Goal: Task Accomplishment & Management: Use online tool/utility

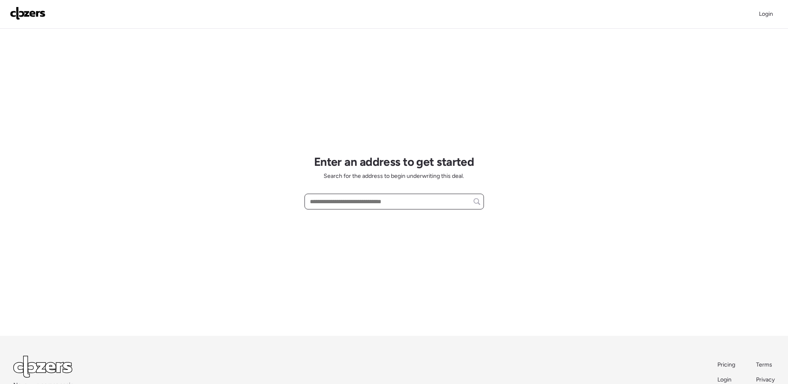
click at [400, 196] on input "text" at bounding box center [394, 202] width 172 height 12
click at [357, 201] on input "text" at bounding box center [394, 202] width 172 height 12
paste input "**********"
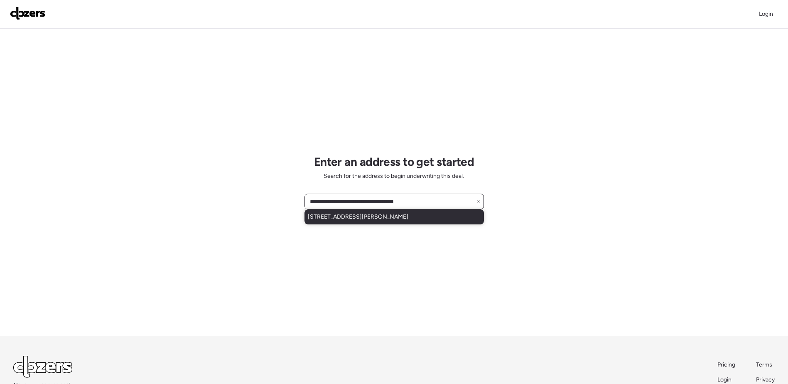
type input "**********"
click at [408, 216] on span "[STREET_ADDRESS][PERSON_NAME]" at bounding box center [358, 217] width 100 height 8
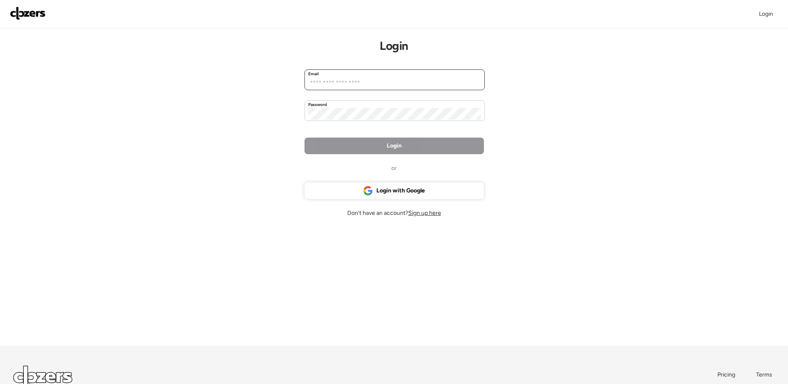
click at [372, 82] on input "email" at bounding box center [394, 83] width 173 height 12
type input "**********"
click at [617, 208] on div "**********" at bounding box center [394, 224] width 788 height 448
drag, startPoint x: 768, startPoint y: 164, endPoint x: 766, endPoint y: 171, distance: 7.8
click at [768, 164] on div "**********" at bounding box center [394, 224] width 788 height 448
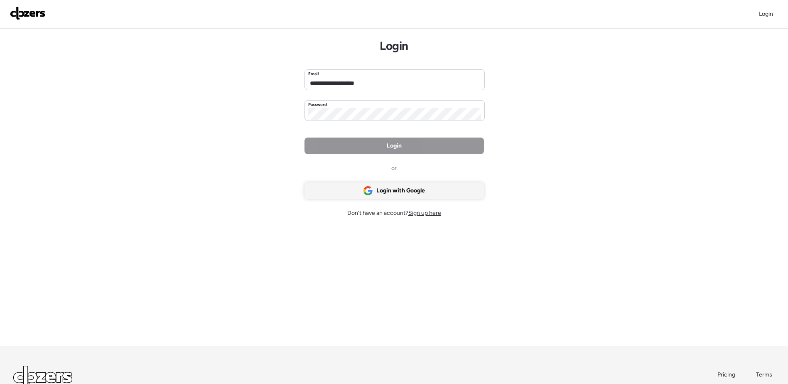
click at [399, 188] on span "Login with Google" at bounding box center [400, 190] width 49 height 8
click at [426, 210] on span "Sign up here" at bounding box center [424, 212] width 33 height 7
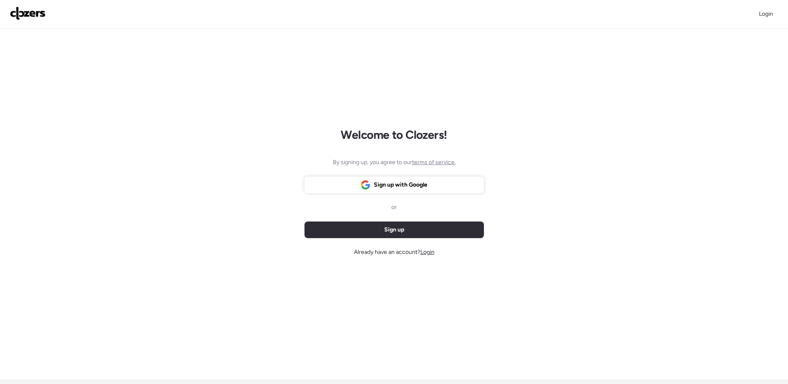
drag, startPoint x: 406, startPoint y: 232, endPoint x: 467, endPoint y: 197, distance: 70.7
click at [406, 232] on div "Sign up" at bounding box center [393, 229] width 179 height 17
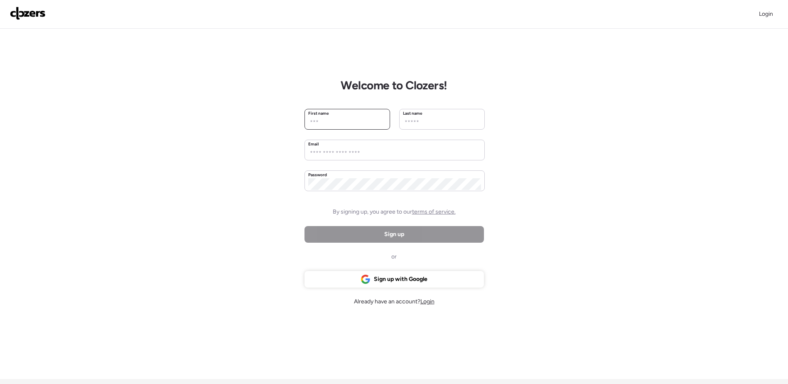
click at [345, 121] on input "text" at bounding box center [347, 123] width 78 height 12
type input "*****"
type input "**********"
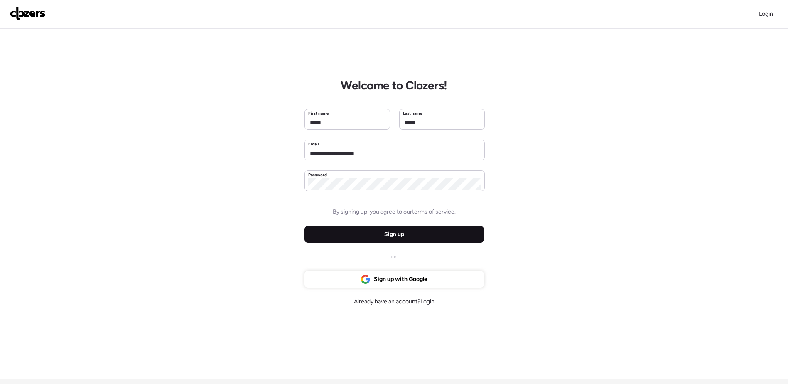
click at [404, 237] on div "Sign up" at bounding box center [393, 234] width 179 height 17
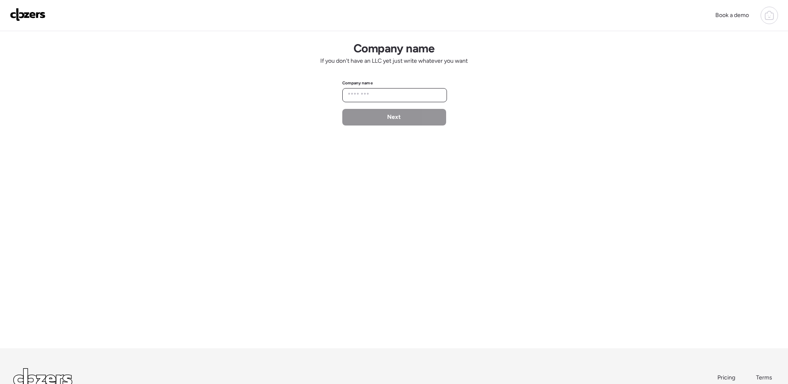
click at [376, 91] on input "text" at bounding box center [394, 95] width 97 height 12
click at [366, 91] on input "text" at bounding box center [394, 95] width 97 height 12
type input "**********"
click at [383, 122] on div "Next" at bounding box center [394, 117] width 104 height 17
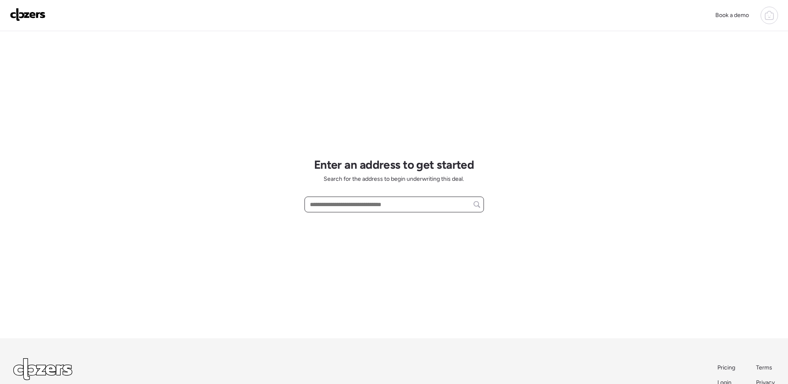
click at [394, 208] on input "text" at bounding box center [394, 204] width 172 height 12
paste input "**********"
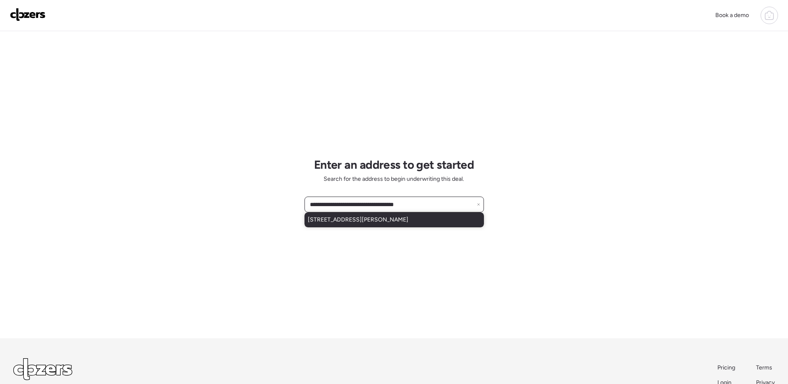
type input "**********"
click at [418, 219] on div "[STREET_ADDRESS][PERSON_NAME]" at bounding box center [393, 219] width 179 height 15
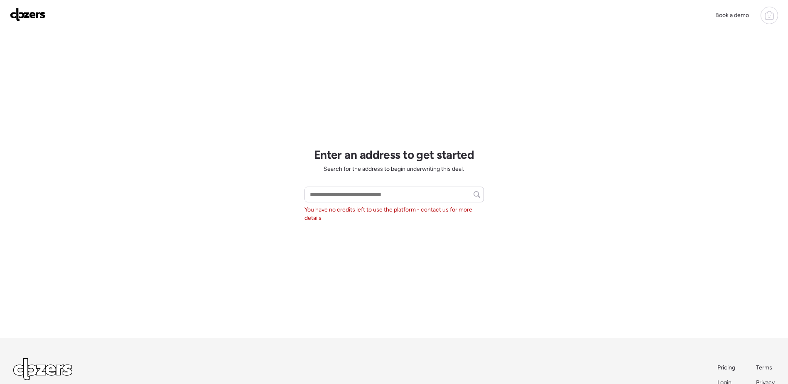
drag, startPoint x: 679, startPoint y: 204, endPoint x: 648, endPoint y: 213, distance: 31.5
click at [679, 204] on div "Book a demo Enter an address to get started Search for the address to begin und…" at bounding box center [394, 220] width 788 height 440
click at [364, 184] on div "Enter an address to get started Search for the address to begin underwriting th…" at bounding box center [393, 184] width 179 height 307
click at [366, 184] on div "Enter an address to get started Search for the address to begin underwriting th…" at bounding box center [393, 184] width 179 height 307
click at [366, 189] on input "text" at bounding box center [394, 194] width 172 height 12
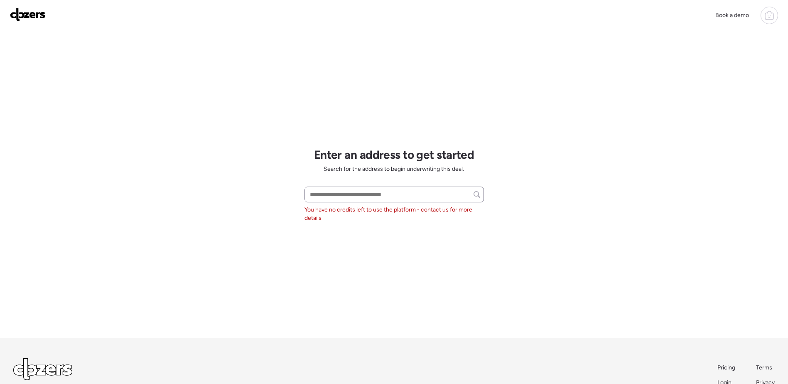
click at [321, 188] on div at bounding box center [393, 194] width 179 height 16
drag, startPoint x: 321, startPoint y: 188, endPoint x: 325, endPoint y: 194, distance: 7.3
click at [325, 194] on input "text" at bounding box center [394, 194] width 172 height 12
paste input "**********"
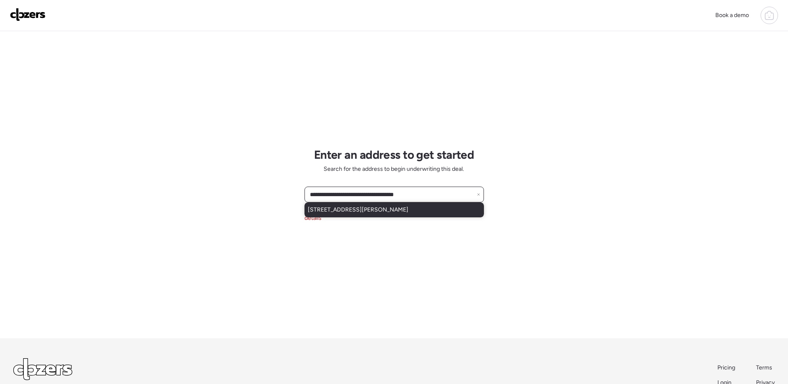
type input "**********"
click at [392, 213] on span "[STREET_ADDRESS][PERSON_NAME]" at bounding box center [358, 210] width 100 height 8
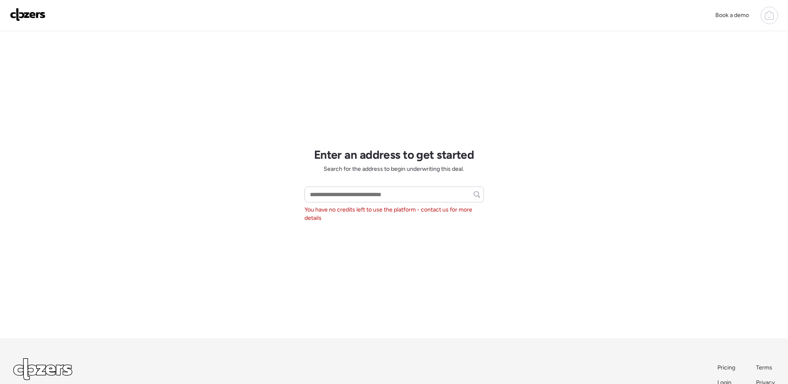
click at [383, 206] on span "You have no credits left to use the platform - contact us for more details" at bounding box center [393, 214] width 179 height 17
click at [377, 196] on input "text" at bounding box center [394, 194] width 172 height 12
click at [361, 203] on div "You have no credits left to use the platform - contact us for more details" at bounding box center [393, 204] width 179 height 36
click at [361, 196] on input "text" at bounding box center [394, 194] width 172 height 12
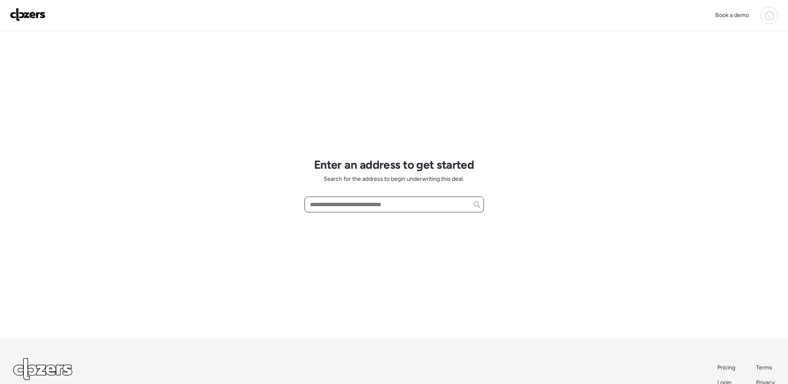
click at [369, 206] on input "text" at bounding box center [394, 204] width 172 height 12
paste input "**********"
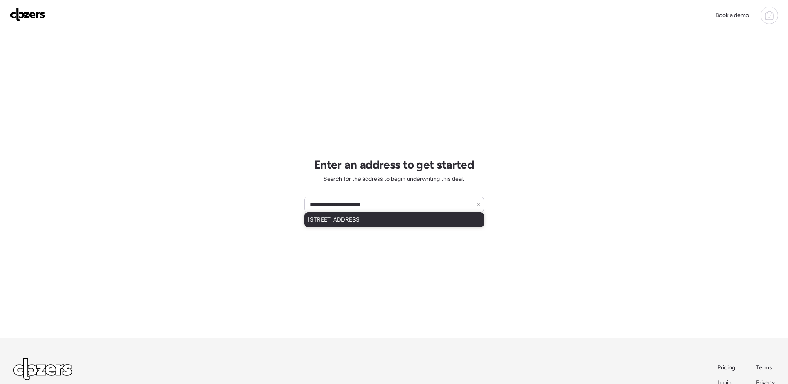
click at [382, 224] on div "1316 W Lincoln St, Belleville, IL, 62220" at bounding box center [393, 219] width 179 height 15
type input "**********"
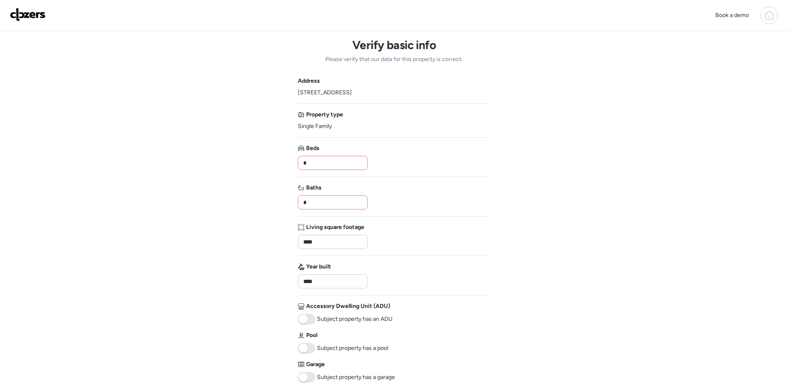
click at [329, 162] on input "*" at bounding box center [332, 163] width 62 height 12
type input "*"
click at [334, 200] on input "*" at bounding box center [332, 202] width 62 height 12
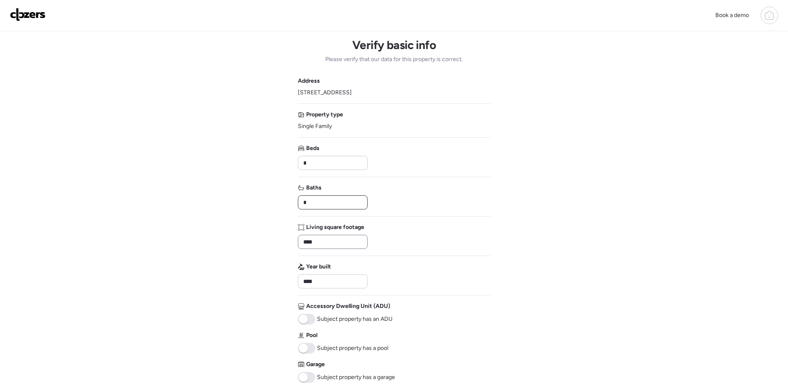
type input "*"
click at [325, 238] on input "****" at bounding box center [332, 242] width 62 height 12
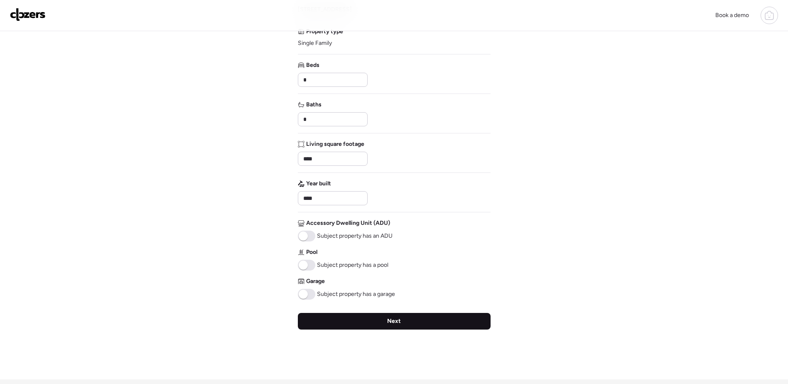
click at [394, 323] on span "Next" at bounding box center [394, 321] width 14 height 8
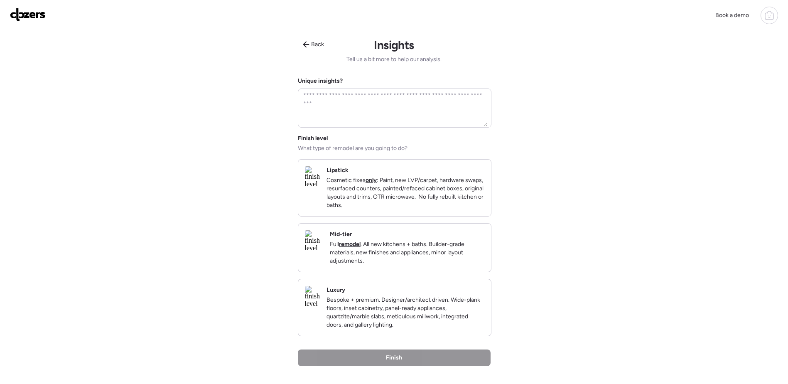
click at [432, 265] on p "Full remodel . All new kitchens + baths. Builder-grade materials, new finishes …" at bounding box center [407, 252] width 154 height 25
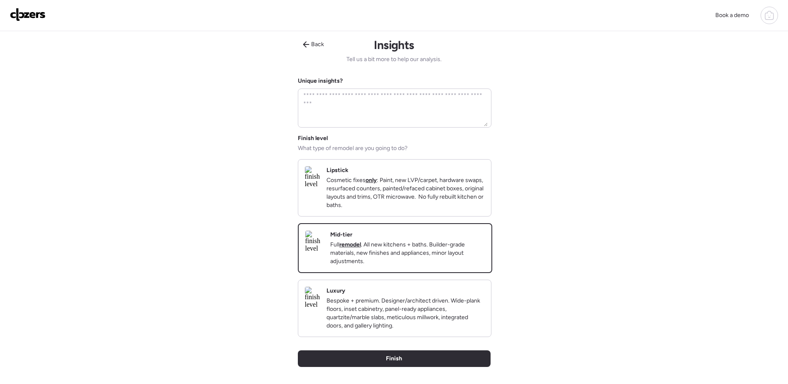
click at [456, 265] on p "Full remodel . All new kitchens + baths. Builder-grade materials, new finishes …" at bounding box center [407, 252] width 154 height 25
click at [392, 362] on span "Finish" at bounding box center [394, 358] width 16 height 8
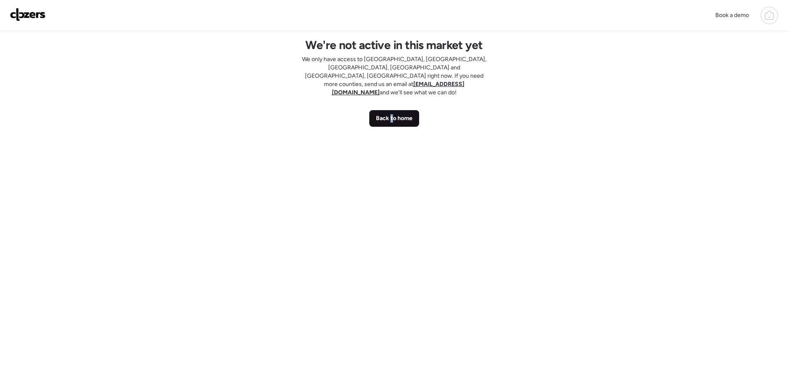
click at [392, 114] on span "Back to home" at bounding box center [394, 118] width 37 height 8
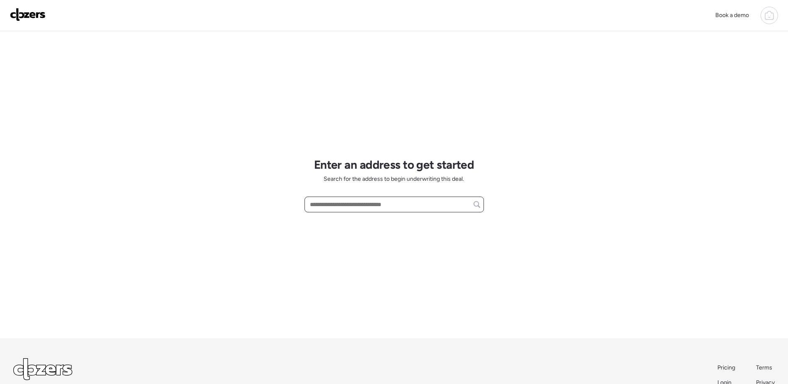
click at [348, 199] on input "text" at bounding box center [394, 204] width 172 height 12
paste input "**********"
type input "**********"
drag, startPoint x: 443, startPoint y: 211, endPoint x: 345, endPoint y: 208, distance: 98.9
click at [344, 208] on div "**********" at bounding box center [393, 204] width 179 height 16
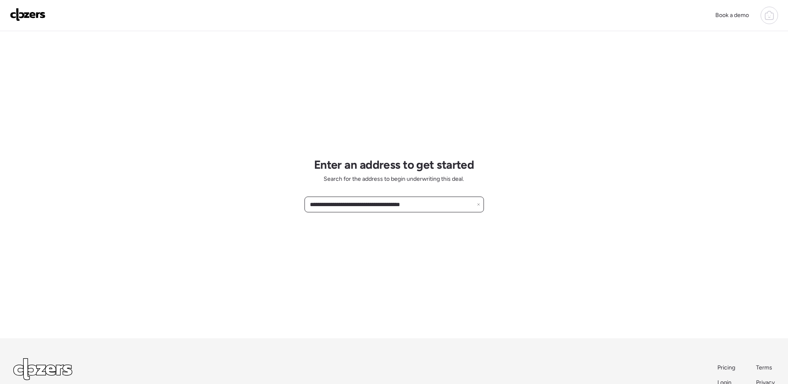
drag, startPoint x: 454, startPoint y: 199, endPoint x: 268, endPoint y: 220, distance: 187.2
click at [268, 220] on div "**********" at bounding box center [394, 220] width 788 height 440
click at [404, 206] on input "text" at bounding box center [394, 204] width 172 height 12
paste input "**********"
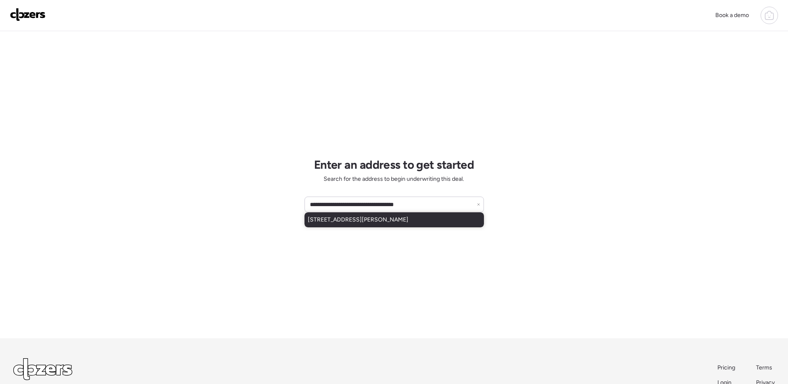
click at [400, 216] on span "[STREET_ADDRESS][PERSON_NAME]" at bounding box center [358, 219] width 100 height 8
type input "**********"
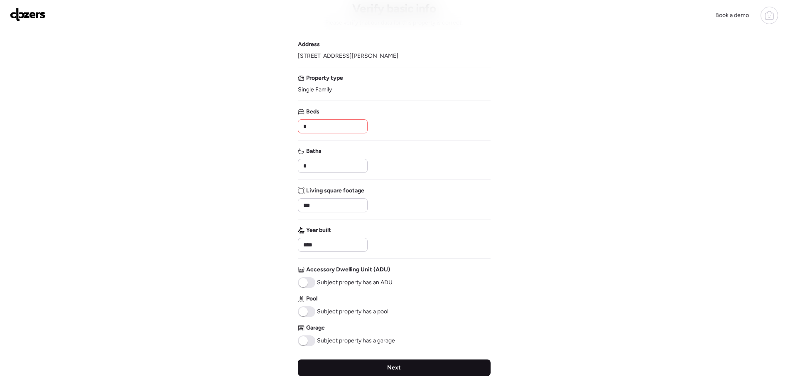
scroll to position [83, 0]
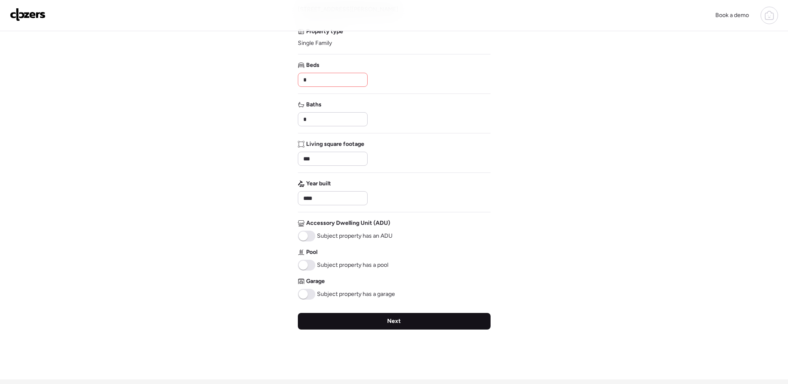
click at [389, 318] on span "Next" at bounding box center [394, 321] width 14 height 8
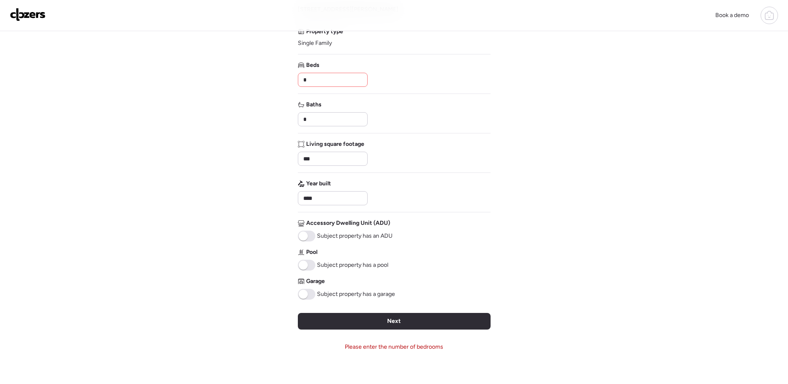
scroll to position [0, 0]
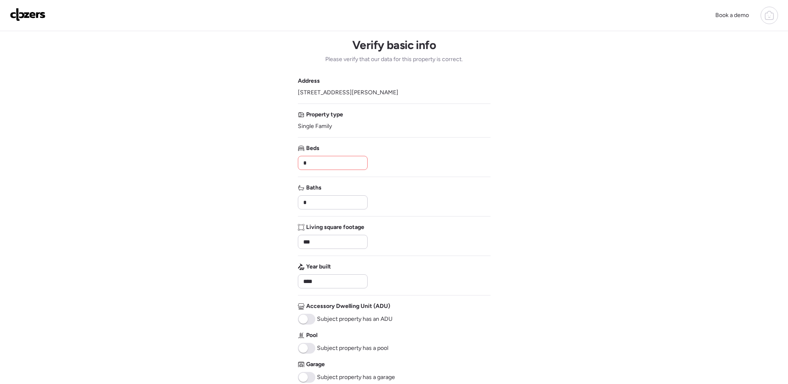
drag, startPoint x: 328, startPoint y: 160, endPoint x: 222, endPoint y: 161, distance: 105.5
click at [223, 161] on div "Book a demo Verify basic info Please verify that our data for this property is …" at bounding box center [394, 293] width 788 height 586
type input "*"
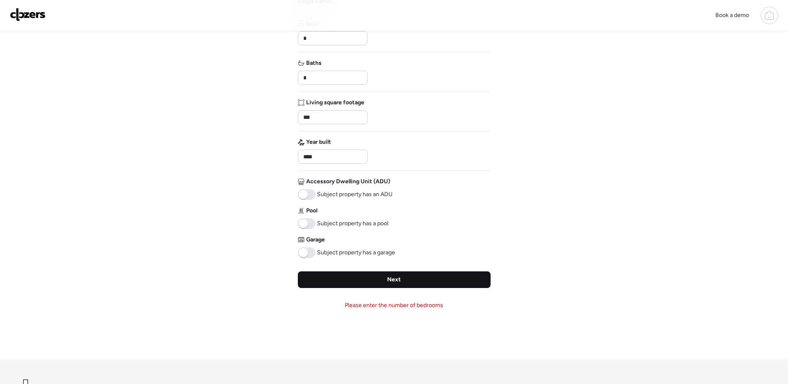
click at [404, 282] on div "Next" at bounding box center [394, 279] width 193 height 17
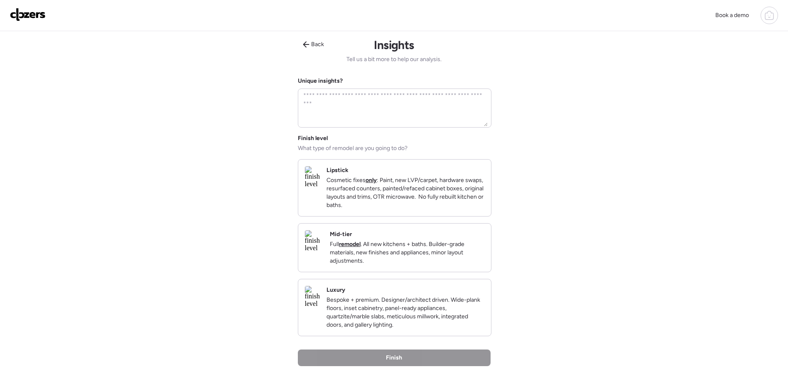
click at [323, 252] on img at bounding box center [314, 241] width 18 height 22
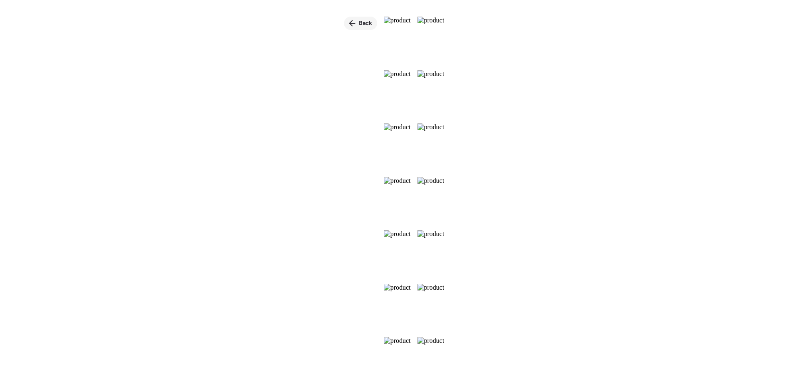
click at [349, 24] on icon at bounding box center [352, 23] width 7 height 7
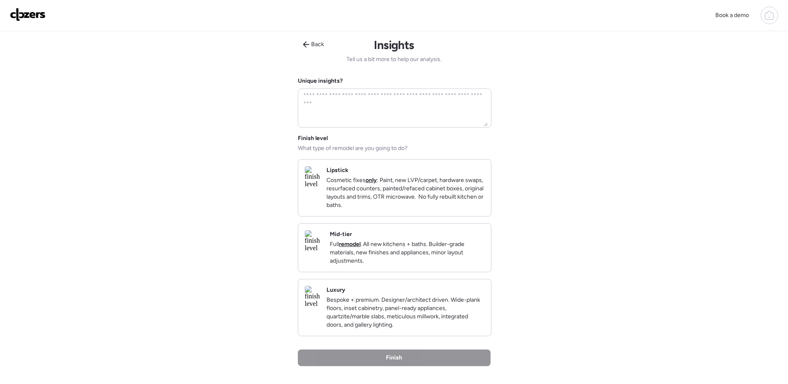
click at [385, 193] on p "Cosmetic fixes only : Paint, new LVP/carpet, hardware swaps, resurfaced counter…" at bounding box center [405, 192] width 158 height 33
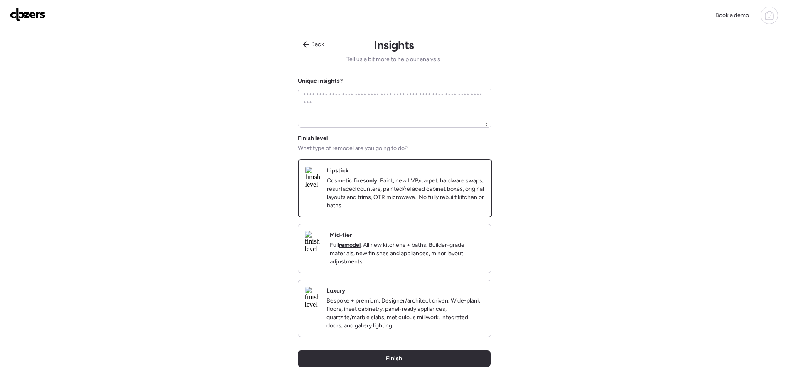
click at [433, 204] on p "Cosmetic fixes only : Paint, new LVP/carpet, hardware swaps, resurfaced counter…" at bounding box center [406, 192] width 158 height 33
click at [320, 188] on img at bounding box center [312, 177] width 15 height 22
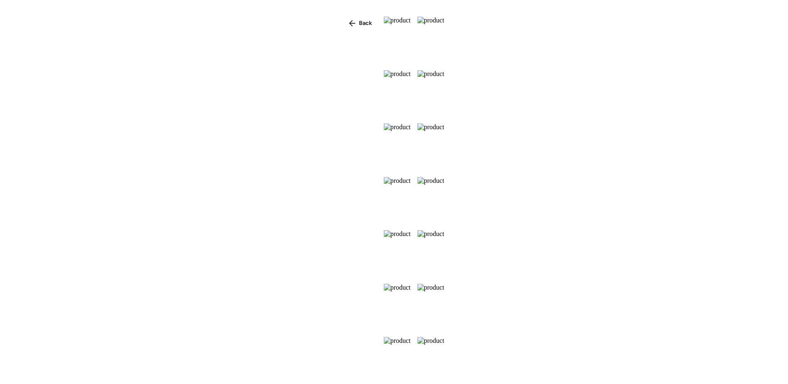
click at [444, 117] on img at bounding box center [430, 93] width 27 height 47
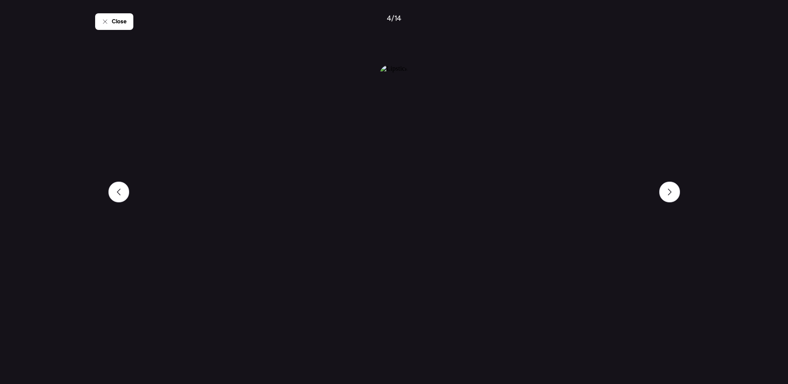
click at [408, 226] on img at bounding box center [393, 210] width 28 height 291
click at [408, 237] on img at bounding box center [393, 210] width 28 height 291
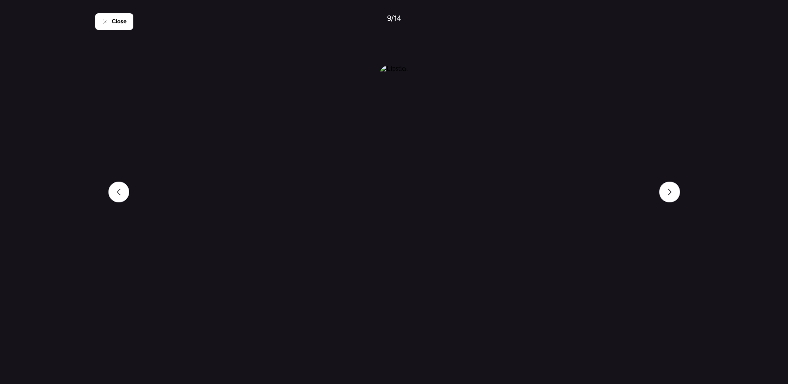
click at [408, 237] on img at bounding box center [393, 210] width 28 height 291
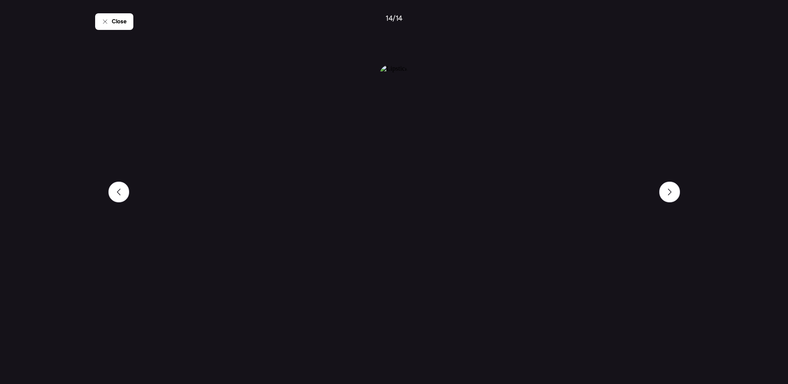
click at [408, 237] on img at bounding box center [393, 210] width 28 height 291
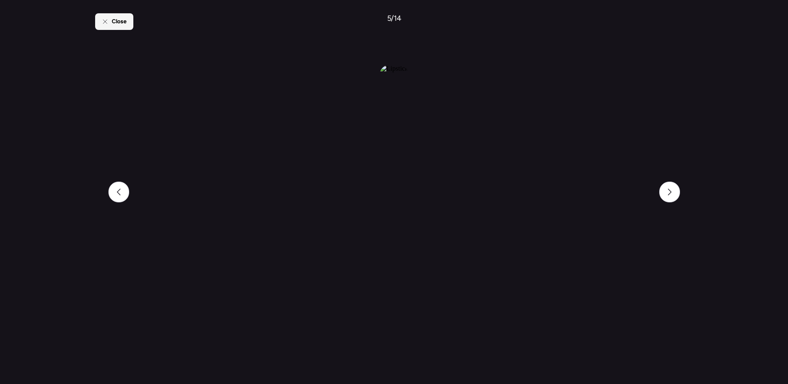
click at [105, 27] on div "Close" at bounding box center [114, 21] width 38 height 17
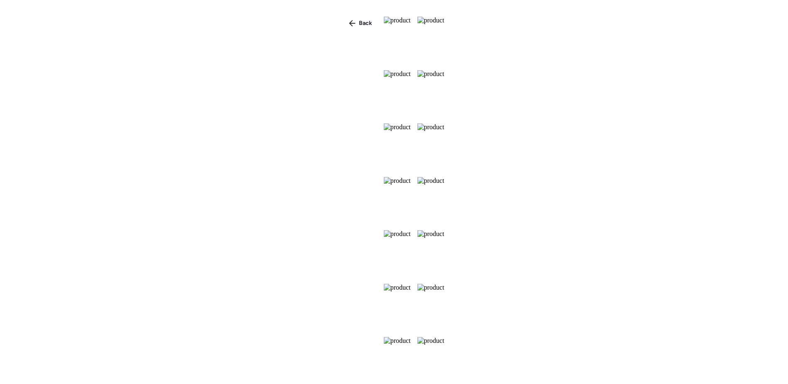
scroll to position [149, 0]
click at [359, 22] on span "Back" at bounding box center [365, 23] width 13 height 8
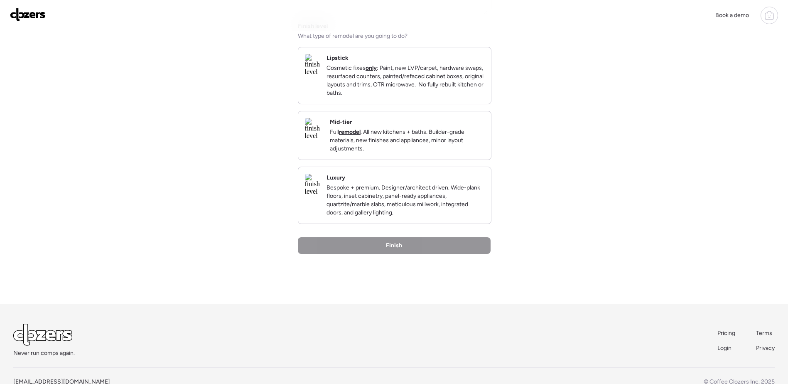
scroll to position [65, 0]
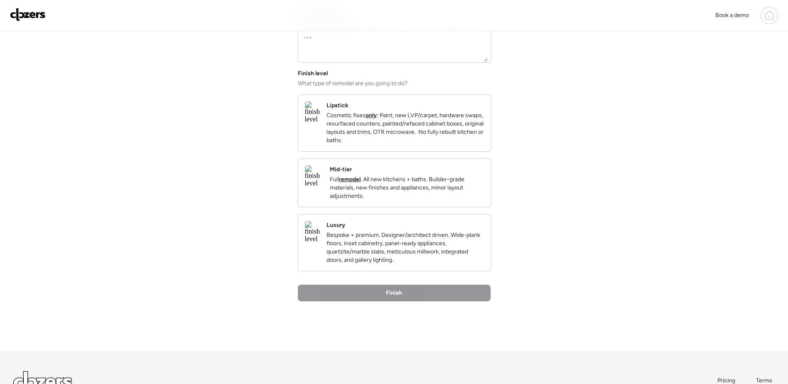
click at [431, 142] on p "Cosmetic fixes only : Paint, new LVP/carpet, hardware swaps, resurfaced counter…" at bounding box center [405, 127] width 158 height 33
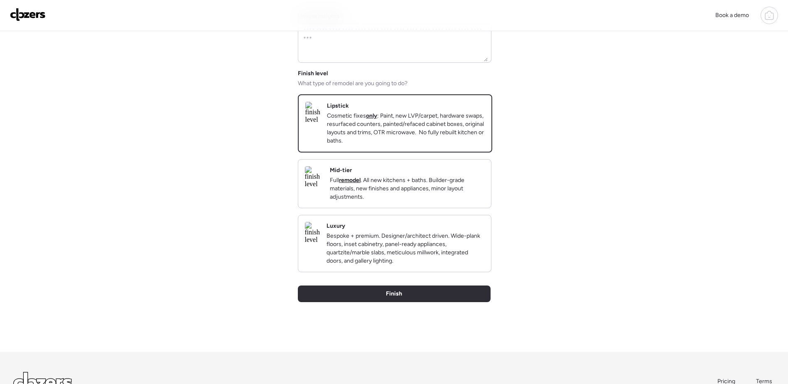
click at [433, 198] on p "Full remodel . All new kitchens + baths. Builder-grade materials, new finishes …" at bounding box center [407, 188] width 154 height 25
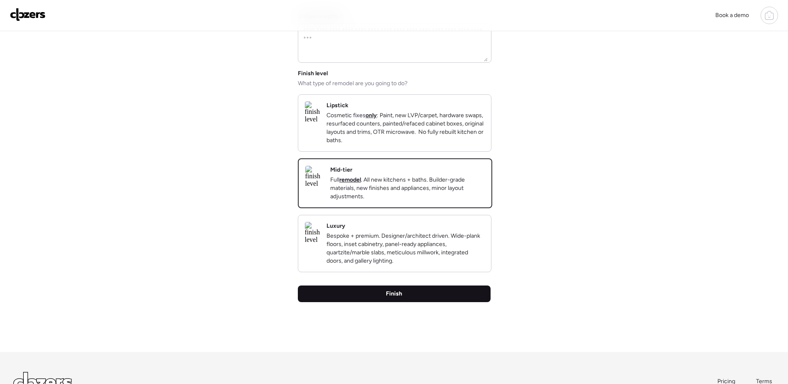
click at [423, 302] on div "Finish" at bounding box center [394, 293] width 193 height 17
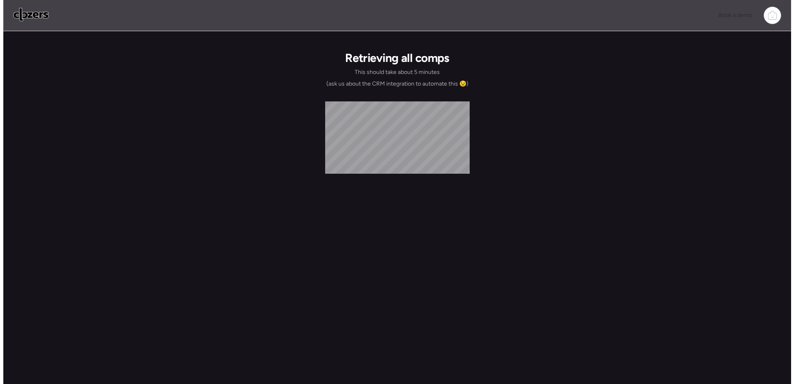
scroll to position [0, 0]
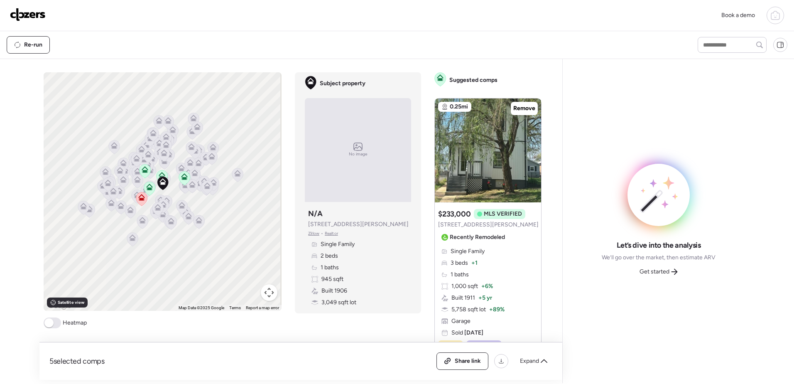
click at [159, 174] on icon at bounding box center [162, 174] width 6 height 4
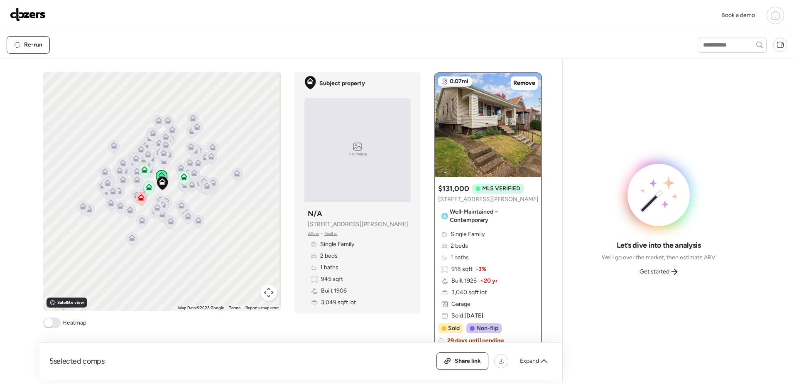
click at [141, 167] on icon at bounding box center [144, 169] width 7 height 7
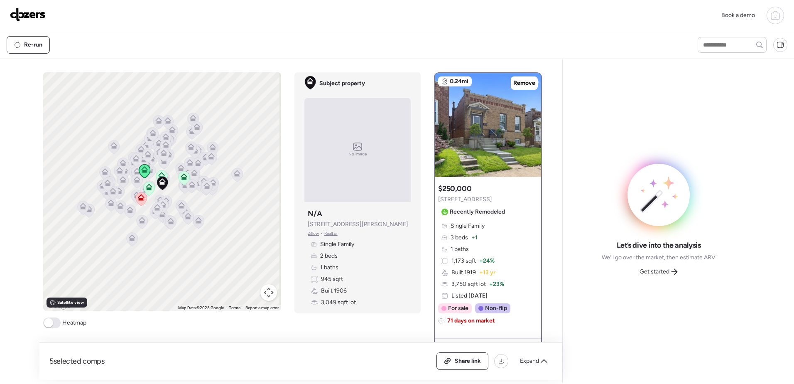
click at [146, 185] on icon at bounding box center [149, 186] width 6 height 4
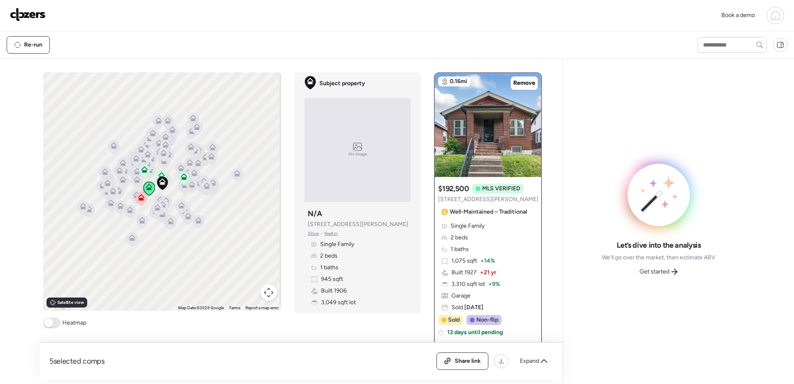
click at [182, 174] on icon at bounding box center [184, 176] width 7 height 7
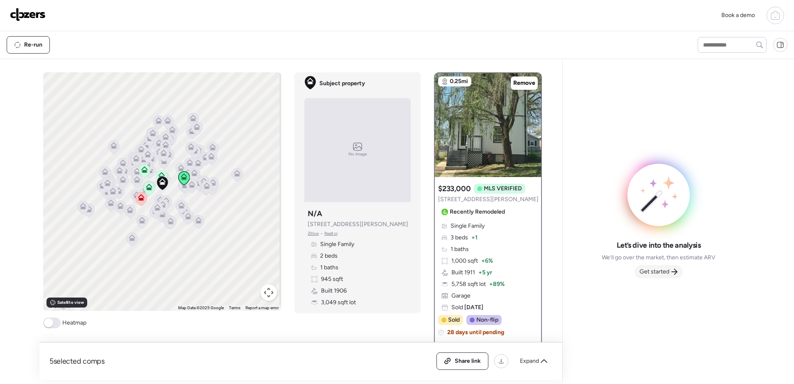
click at [665, 271] on span "Get started" at bounding box center [654, 271] width 30 height 8
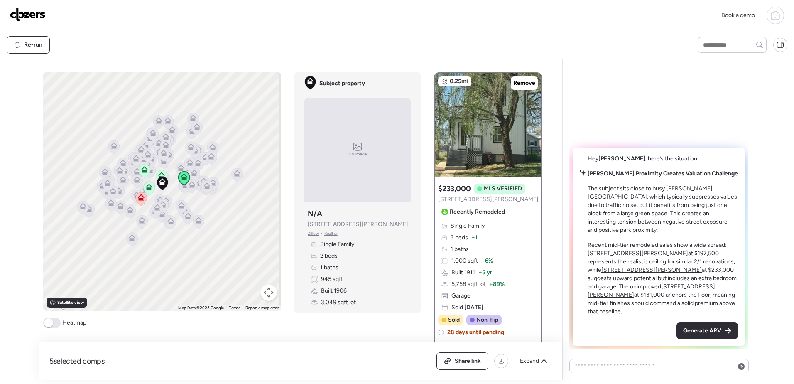
click at [722, 326] on div "Generate ARV" at bounding box center [706, 330] width 61 height 17
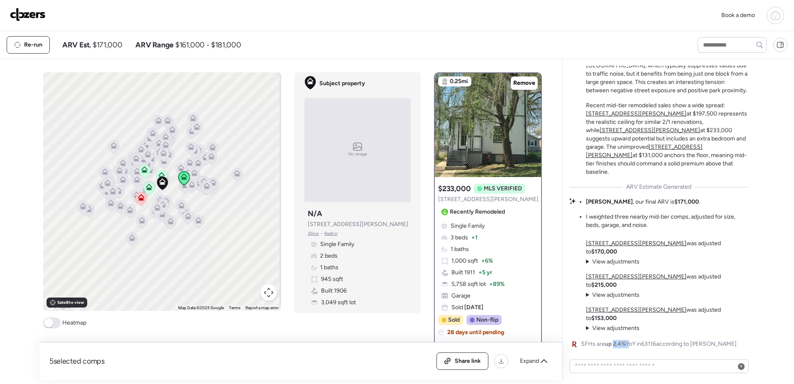
drag, startPoint x: 614, startPoint y: 342, endPoint x: 630, endPoint y: 343, distance: 16.2
click at [630, 343] on span "SFHs are up 2.4% YoY in 63116 according to [PERSON_NAME]" at bounding box center [659, 344] width 156 height 8
click at [241, 354] on div "5 selected comps All (5) ARV (5) As-is (0) Share link Expand" at bounding box center [300, 360] width 503 height 17
click at [673, 367] on textarea at bounding box center [659, 366] width 172 height 12
type textarea "**********"
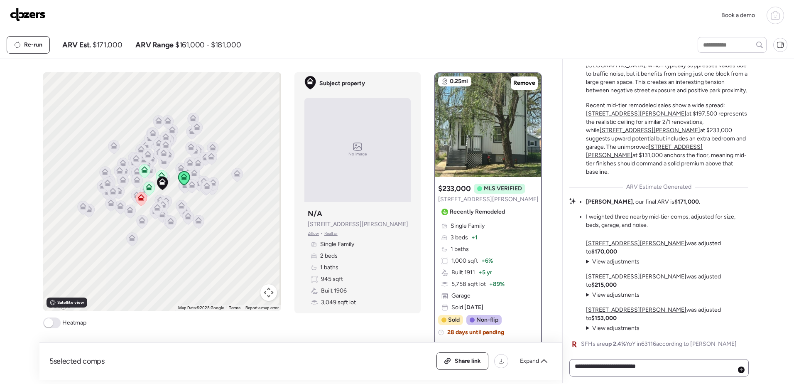
click at [742, 370] on icon at bounding box center [740, 369] width 3 height 3
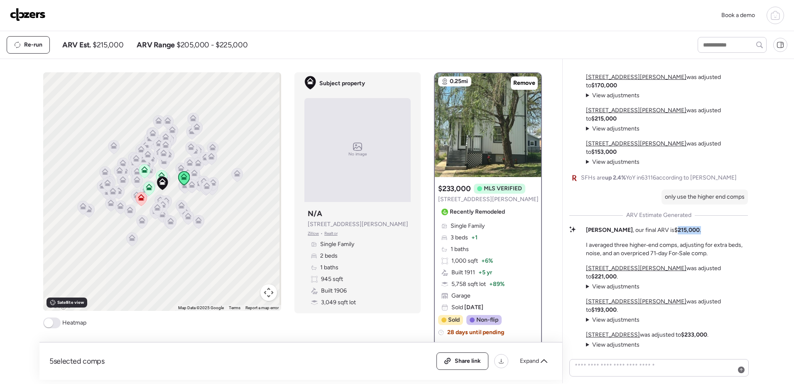
drag, startPoint x: 650, startPoint y: 249, endPoint x: 678, endPoint y: 242, distance: 28.8
click at [678, 242] on div "[PERSON_NAME] Proximity Creates Valuation Challenge The subject sits close to b…" at bounding box center [658, 110] width 179 height 477
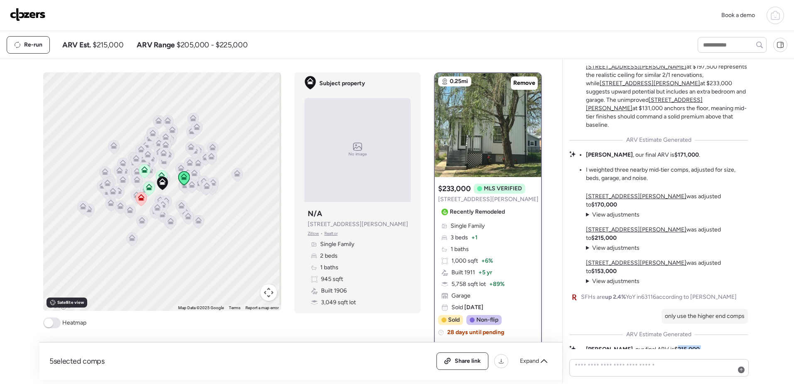
scroll to position [-135, 0]
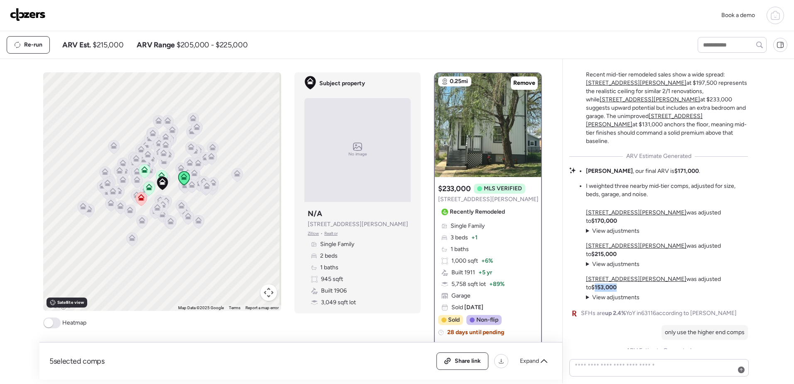
drag, startPoint x: 675, startPoint y: 305, endPoint x: 703, endPoint y: 303, distance: 27.5
click at [703, 301] on div "[STREET_ADDRESS][PERSON_NAME] was adjusted to $170,000 View adjustments Hide ad…" at bounding box center [667, 254] width 162 height 93
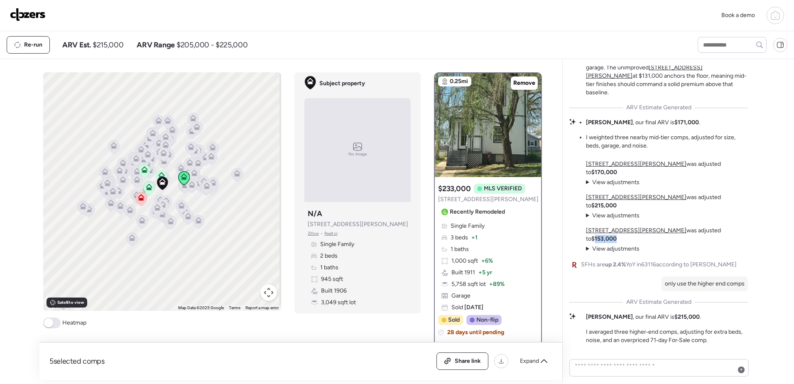
scroll to position [-94, 0]
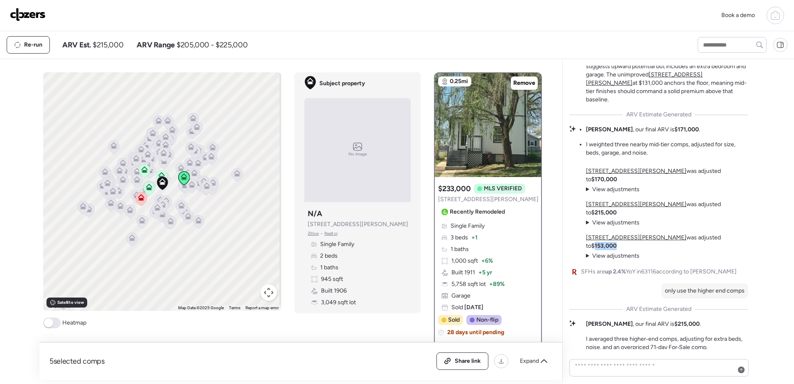
click at [594, 174] on u "[STREET_ADDRESS][PERSON_NAME]" at bounding box center [636, 170] width 100 height 7
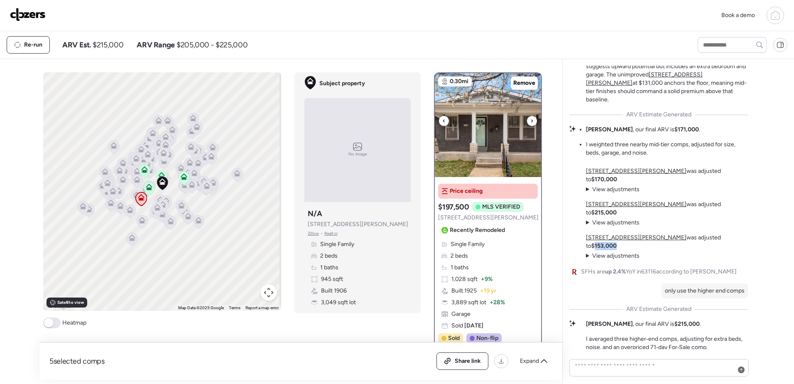
click at [492, 112] on img at bounding box center [488, 125] width 106 height 104
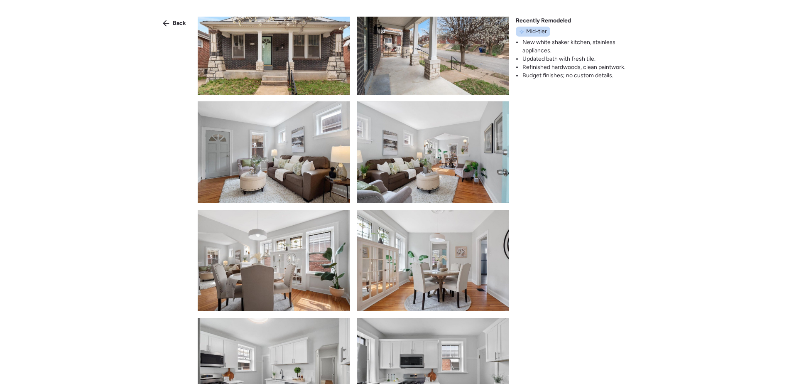
scroll to position [0, 0]
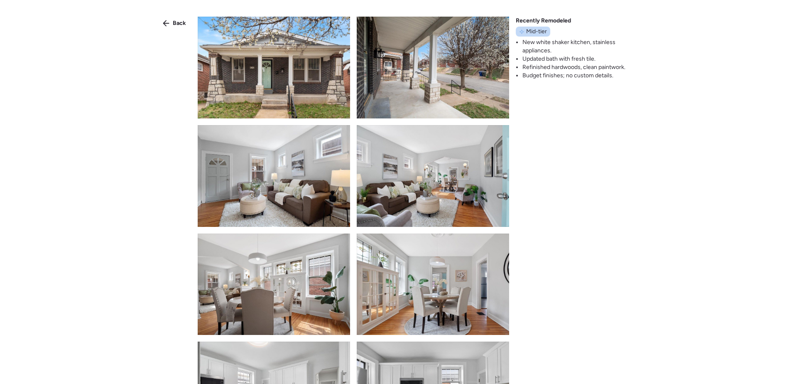
click at [601, 166] on div "Back Recently Remodeled Mid-tier New white shaker kitchen, stainless appliances…" at bounding box center [397, 207] width 794 height 414
click at [178, 21] on span "Back" at bounding box center [179, 23] width 13 height 8
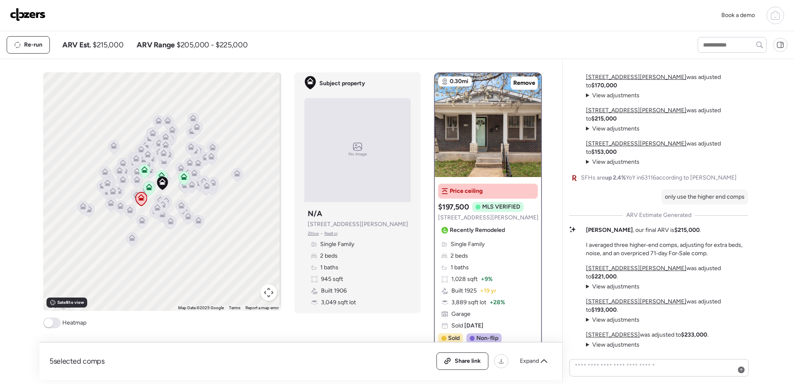
click at [604, 305] on u "[STREET_ADDRESS][PERSON_NAME]" at bounding box center [636, 301] width 100 height 7
click at [382, 40] on div "Re-run ARV Est. $215,000 ARV Range $205,000 - $225,000" at bounding box center [345, 44] width 676 height 17
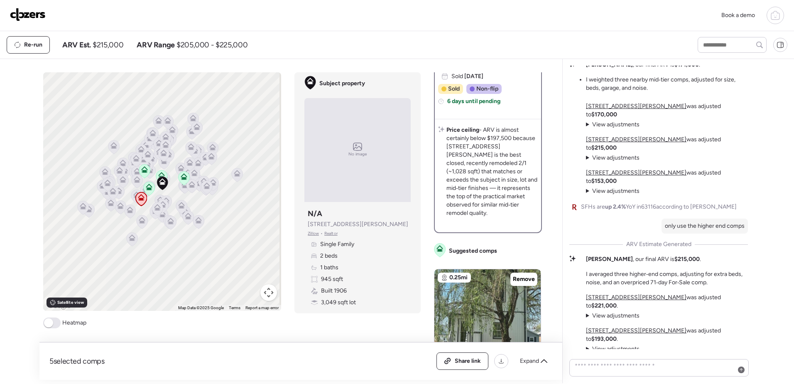
scroll to position [-11, 0]
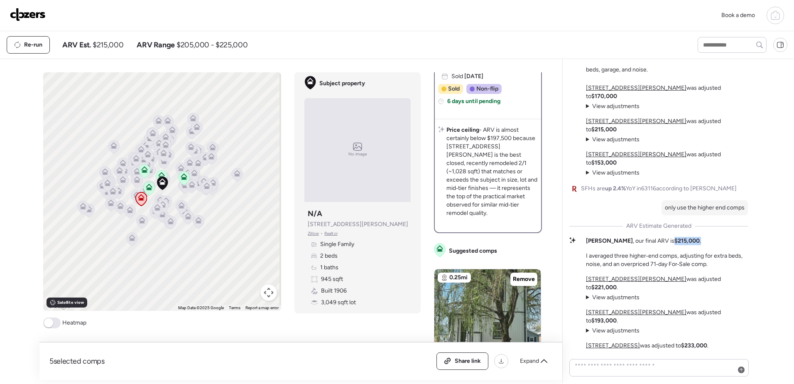
drag, startPoint x: 646, startPoint y: 257, endPoint x: 678, endPoint y: 257, distance: 32.0
click at [678, 257] on div "[PERSON_NAME] , our final ARV is $215,000 . I averaged three higher‑end comps, …" at bounding box center [667, 253] width 162 height 32
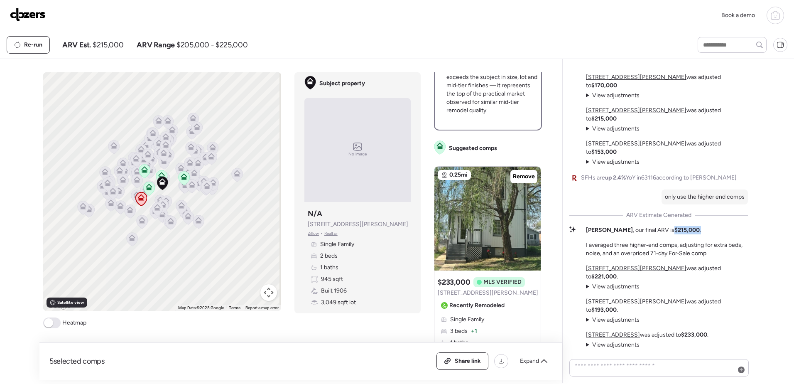
scroll to position [394, 0]
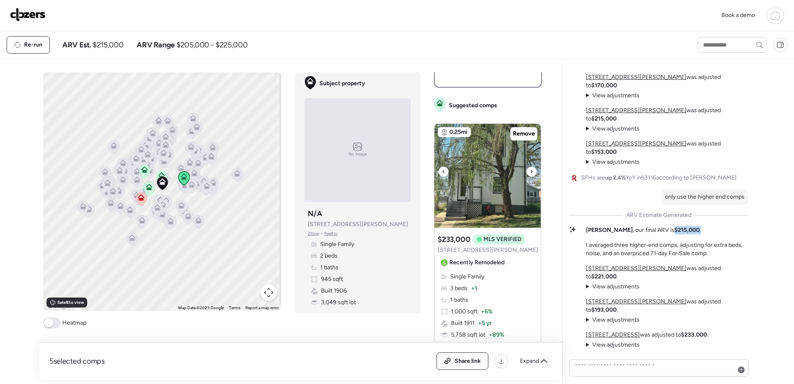
click at [497, 185] on img at bounding box center [487, 176] width 106 height 104
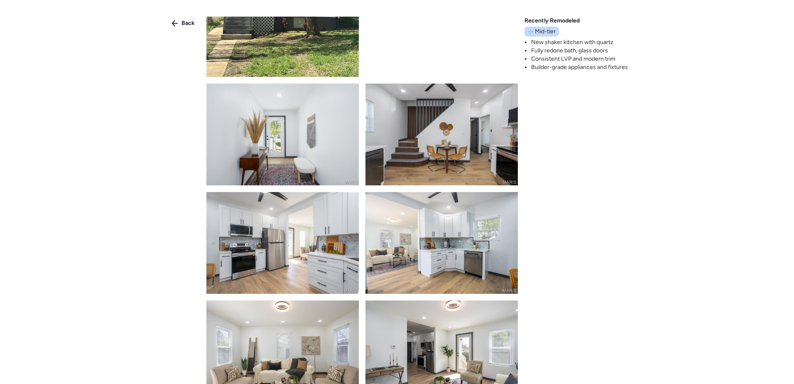
scroll to position [166, 0]
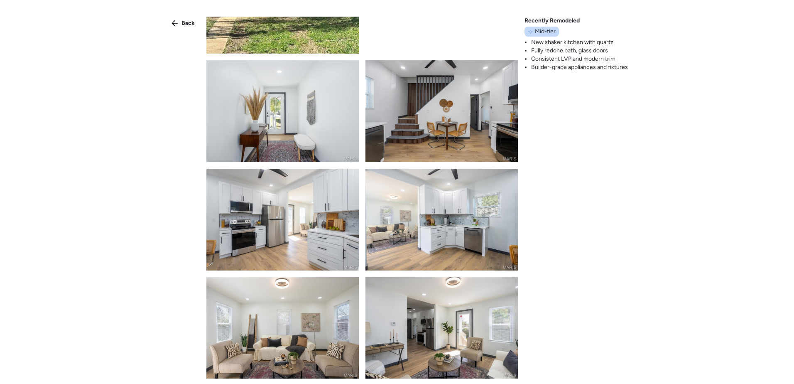
click at [314, 124] on img at bounding box center [282, 111] width 152 height 102
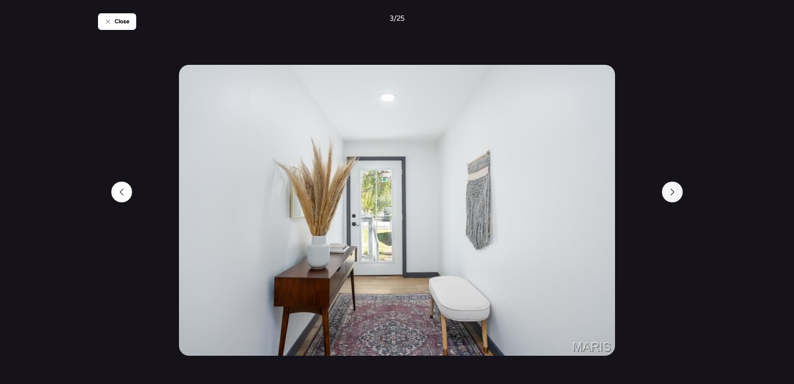
click at [670, 196] on div at bounding box center [672, 191] width 21 height 21
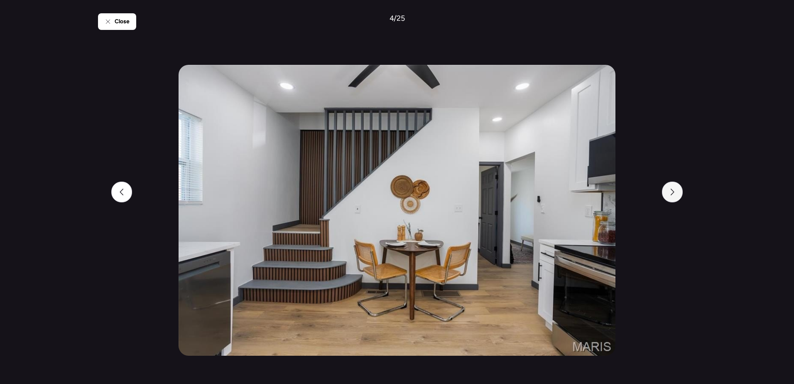
click at [673, 194] on icon at bounding box center [672, 191] width 7 height 7
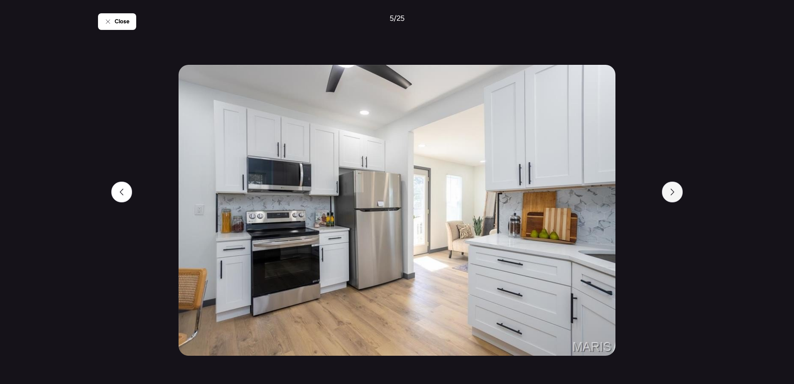
click at [673, 193] on icon at bounding box center [672, 191] width 7 height 7
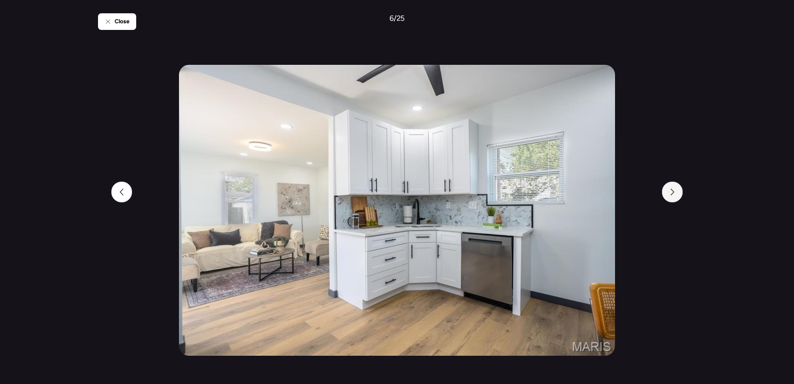
click at [673, 193] on icon at bounding box center [672, 191] width 7 height 7
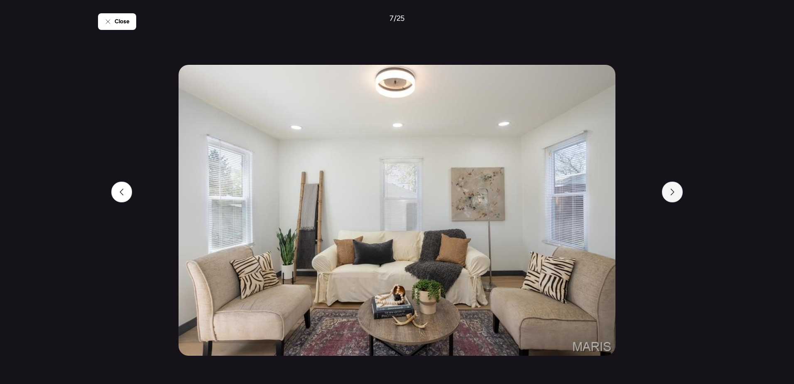
click at [673, 193] on icon at bounding box center [672, 191] width 7 height 7
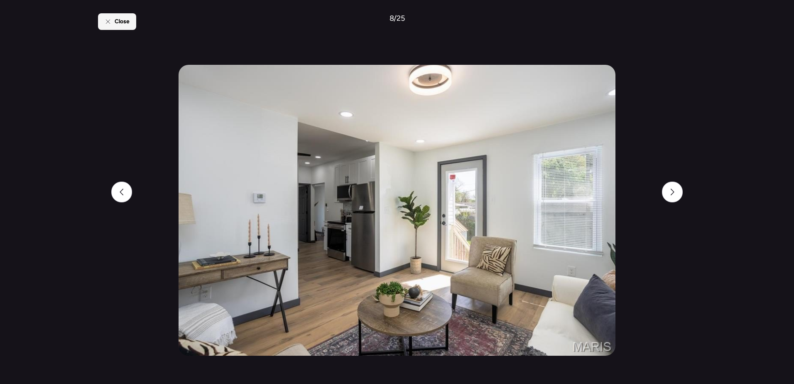
click at [124, 25] on span "Close" at bounding box center [122, 21] width 15 height 8
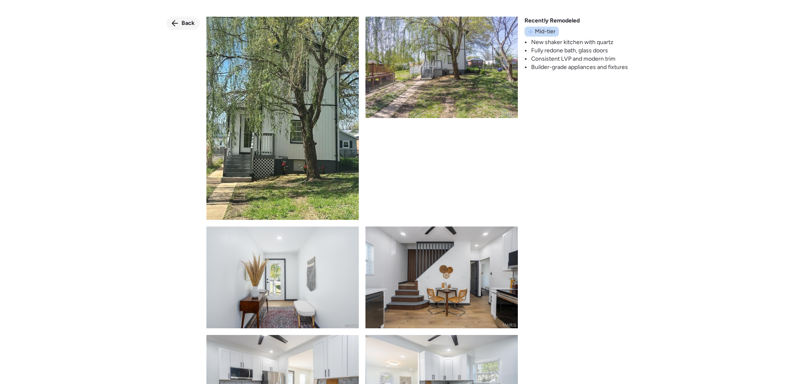
click at [184, 21] on span "Back" at bounding box center [187, 23] width 13 height 8
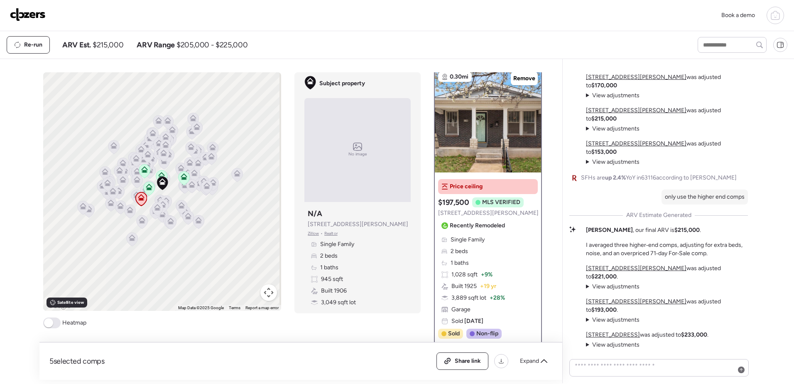
scroll to position [0, 0]
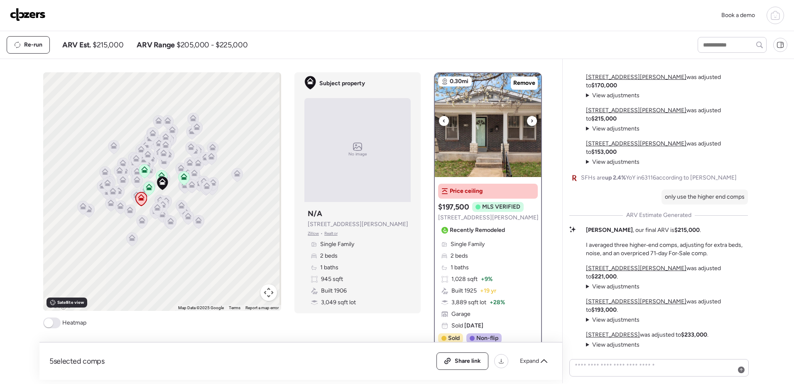
click at [494, 132] on img at bounding box center [488, 125] width 106 height 104
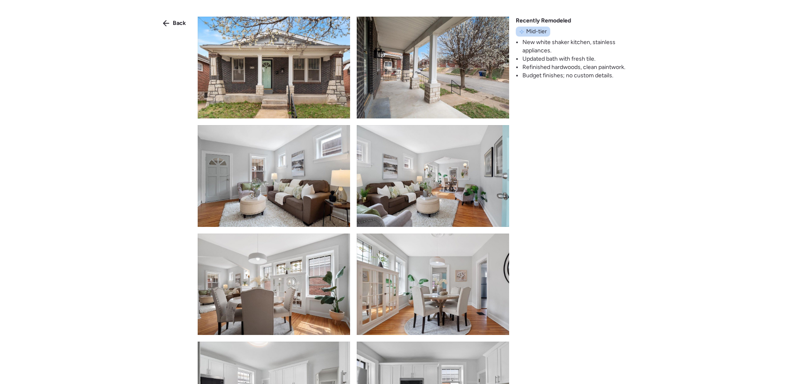
click at [296, 79] on img at bounding box center [274, 68] width 152 height 102
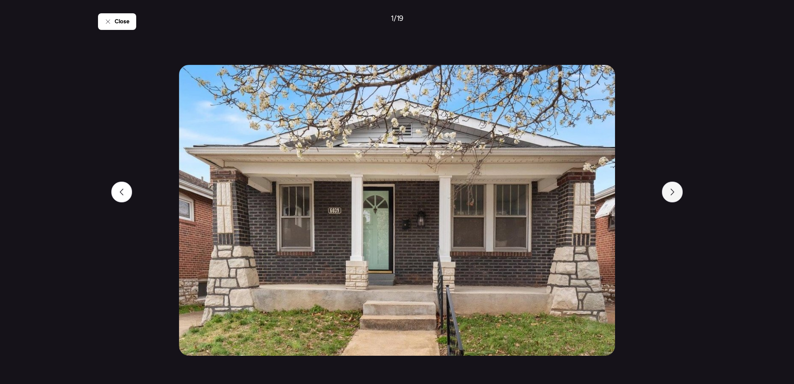
click at [675, 193] on icon at bounding box center [672, 191] width 7 height 7
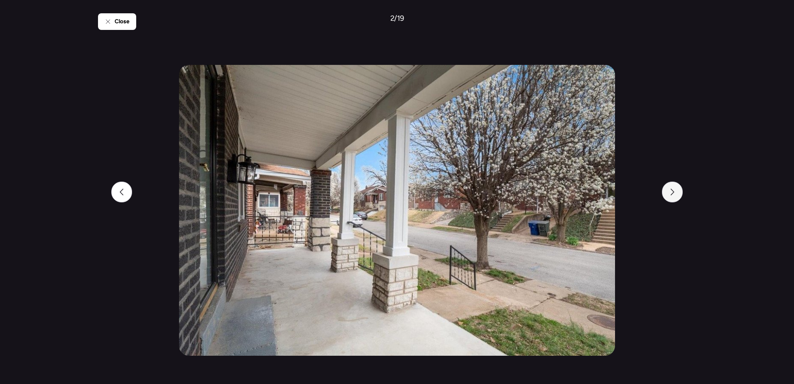
click at [675, 193] on icon at bounding box center [672, 191] width 7 height 7
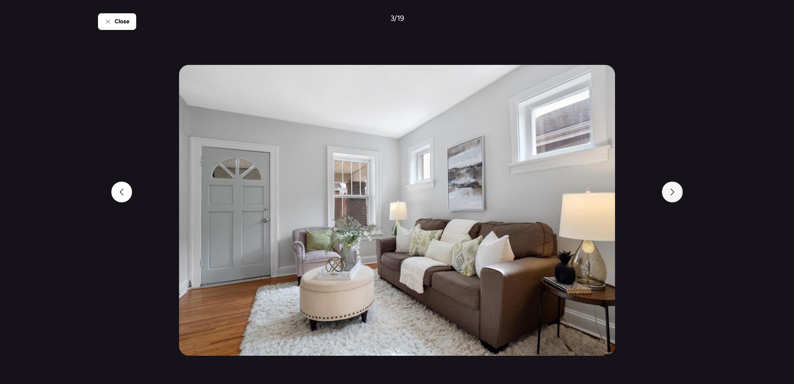
click at [675, 193] on icon at bounding box center [672, 191] width 7 height 7
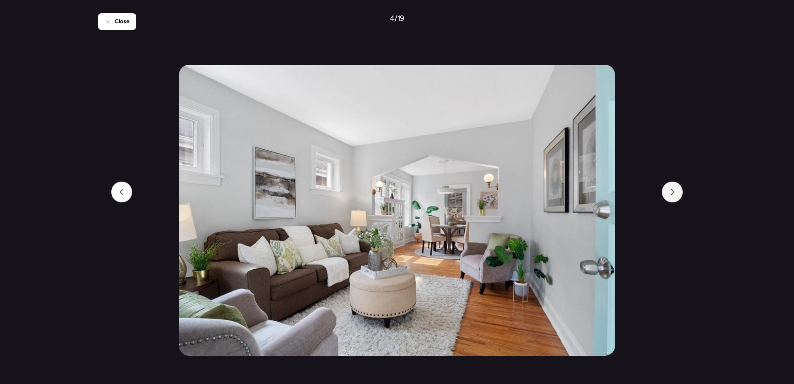
click at [675, 193] on icon at bounding box center [672, 191] width 7 height 7
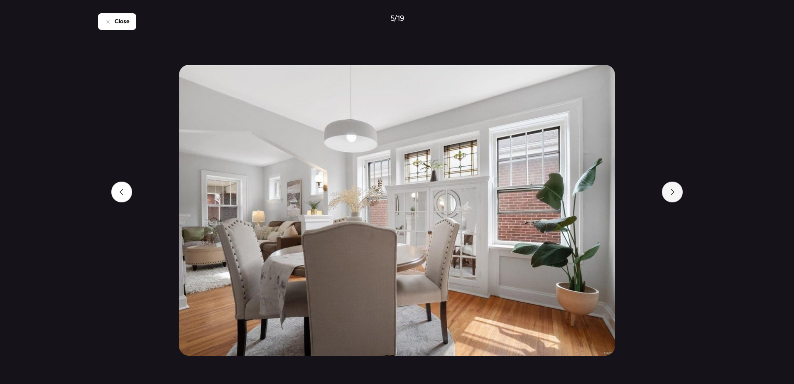
click at [675, 193] on icon at bounding box center [672, 191] width 7 height 7
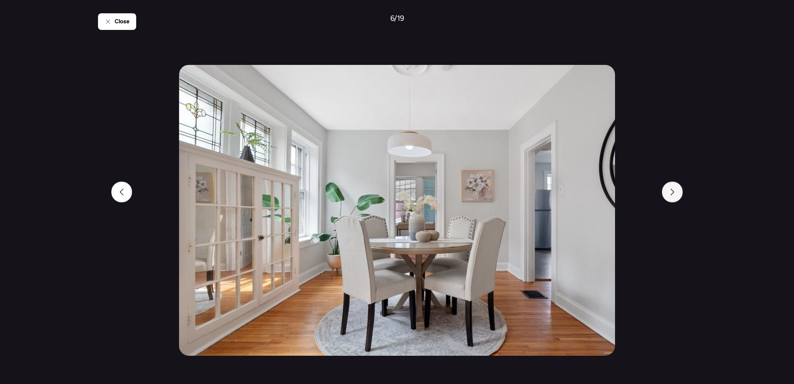
click at [675, 193] on icon at bounding box center [672, 191] width 7 height 7
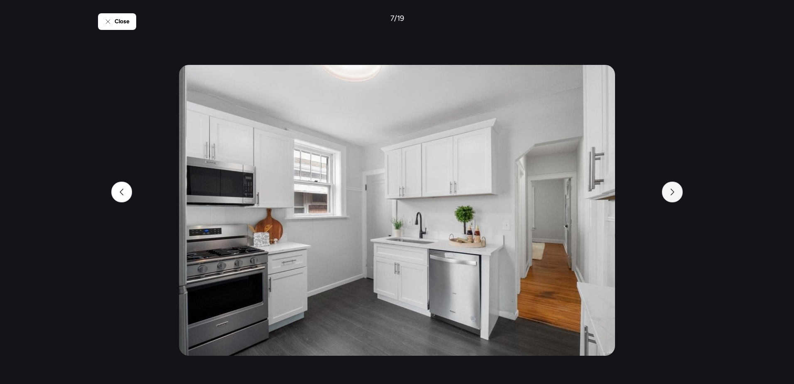
click at [675, 193] on icon at bounding box center [672, 191] width 7 height 7
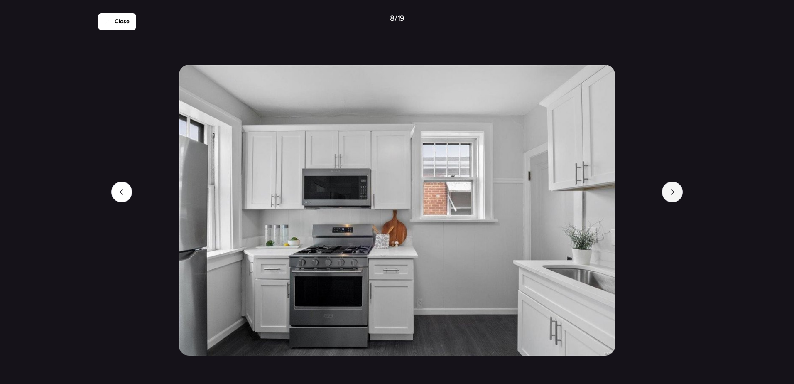
click at [675, 193] on icon at bounding box center [672, 191] width 7 height 7
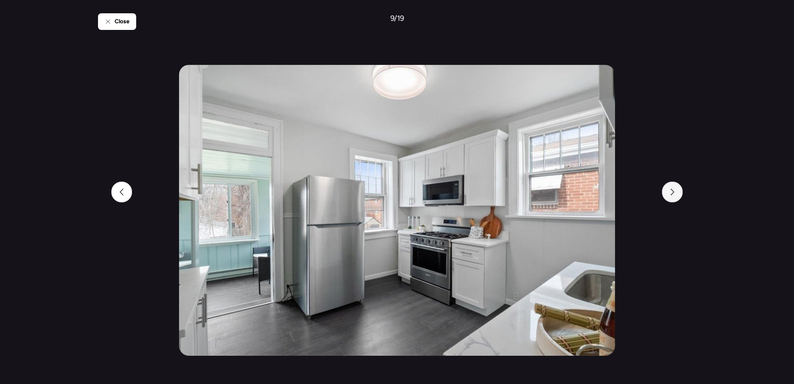
click at [675, 193] on icon at bounding box center [672, 191] width 7 height 7
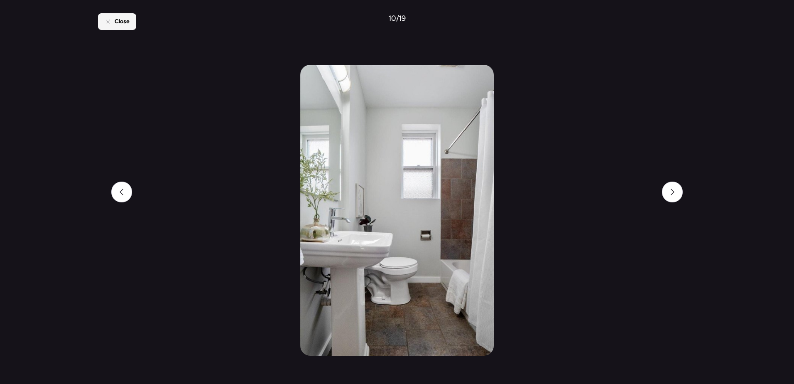
click at [113, 27] on div "Close" at bounding box center [117, 21] width 38 height 17
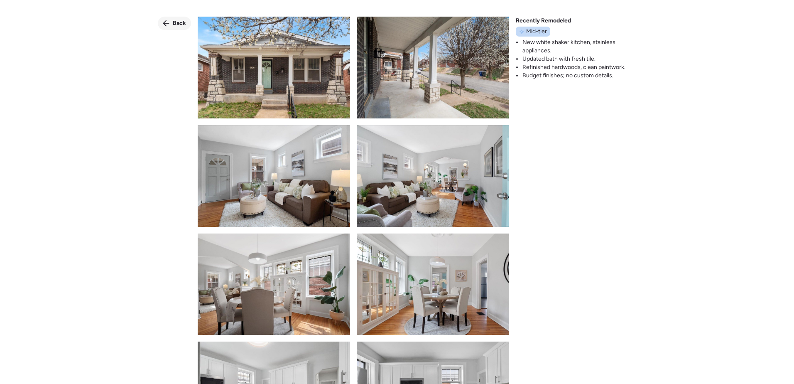
click at [174, 18] on div "Back" at bounding box center [174, 23] width 33 height 13
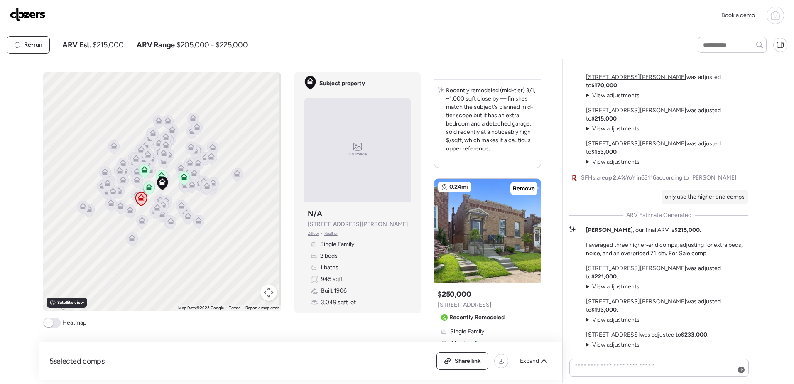
scroll to position [789, 0]
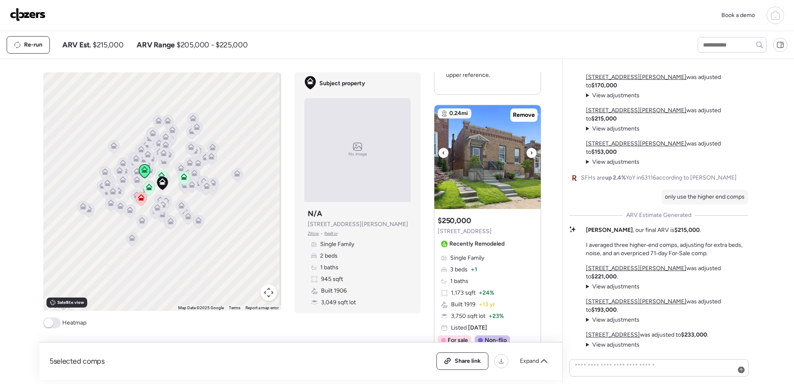
click at [530, 148] on icon at bounding box center [531, 153] width 3 height 10
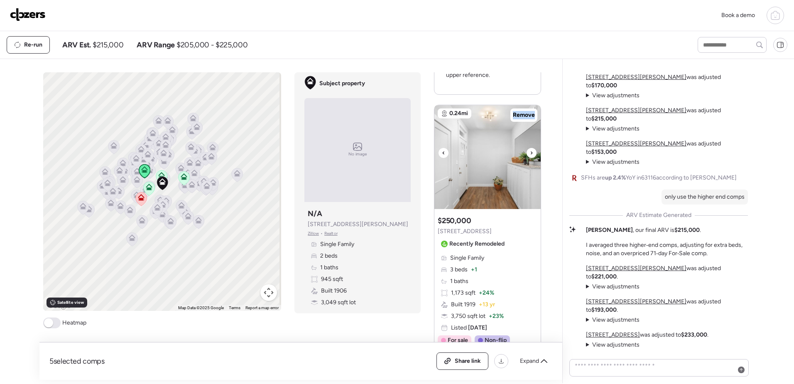
click at [530, 148] on icon at bounding box center [531, 153] width 3 height 10
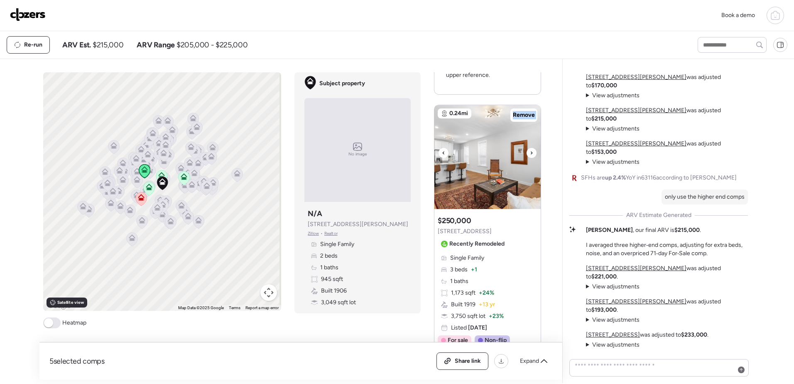
click at [530, 148] on icon at bounding box center [531, 153] width 3 height 10
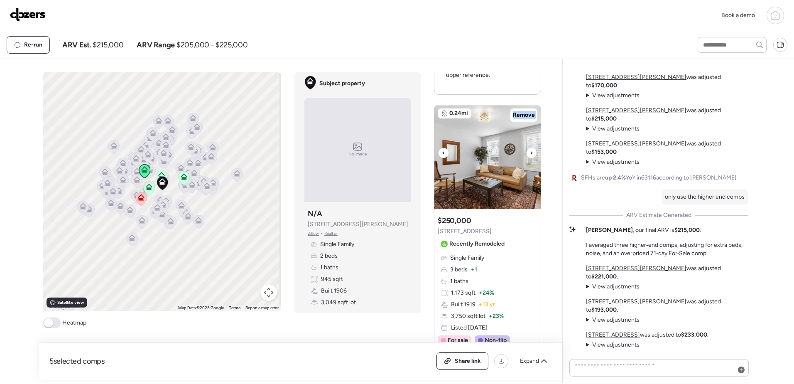
click at [530, 148] on icon at bounding box center [531, 153] width 3 height 10
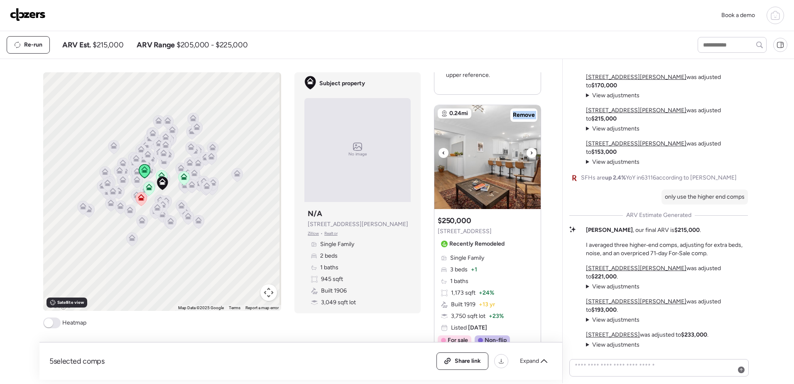
click at [530, 148] on icon at bounding box center [531, 153] width 3 height 10
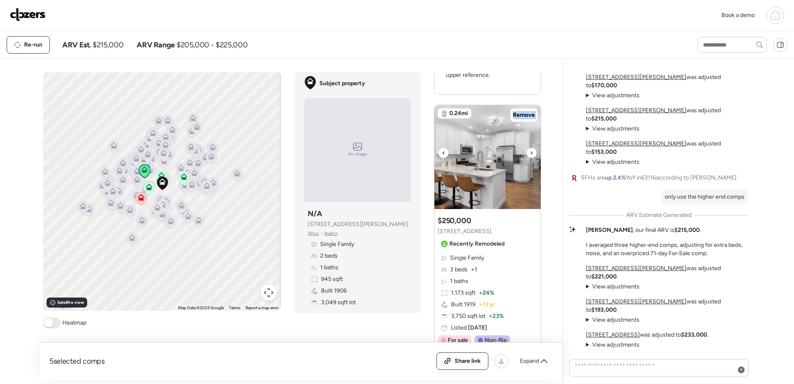
click at [530, 148] on icon at bounding box center [531, 153] width 3 height 10
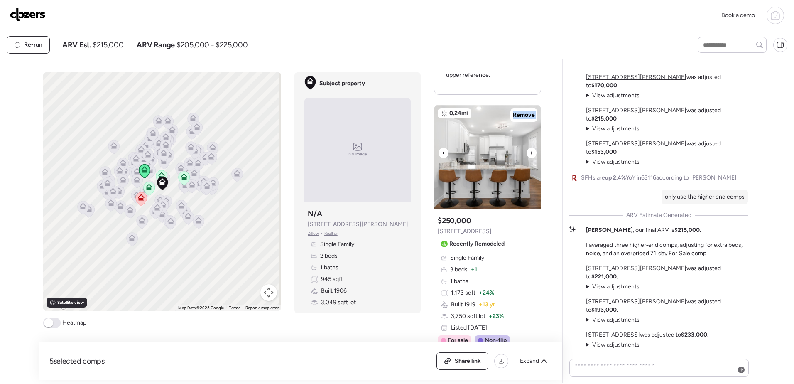
click at [530, 148] on icon at bounding box center [531, 153] width 3 height 10
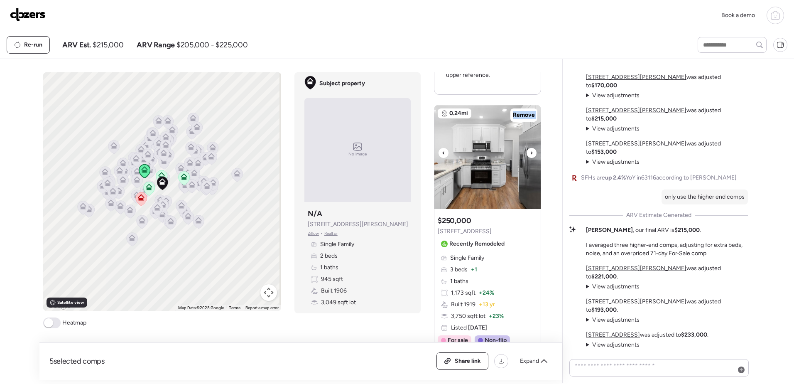
click at [530, 148] on icon at bounding box center [531, 153] width 3 height 10
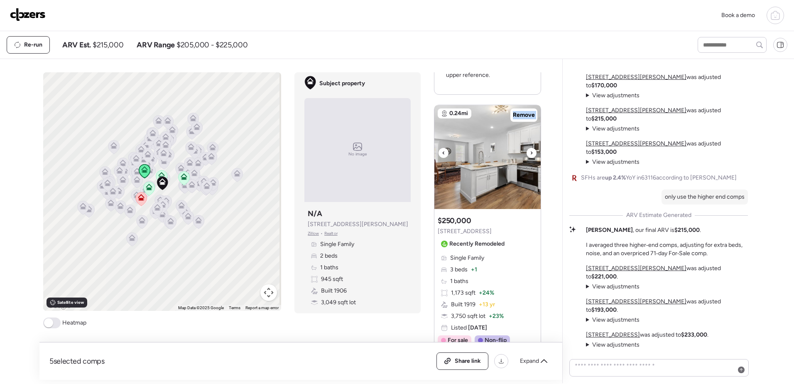
click at [530, 148] on icon at bounding box center [531, 153] width 3 height 10
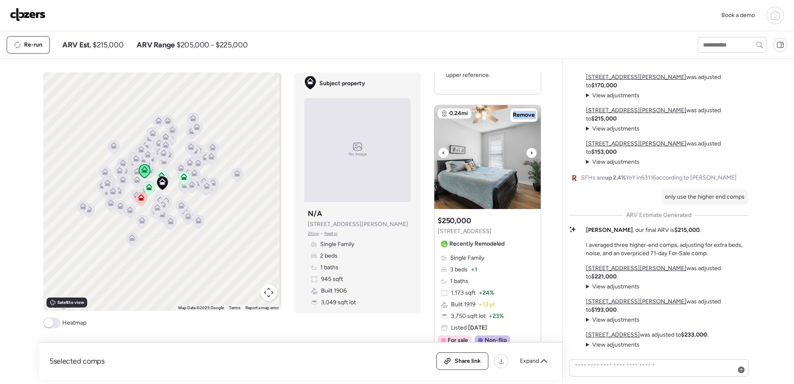
click at [530, 148] on icon at bounding box center [531, 153] width 3 height 10
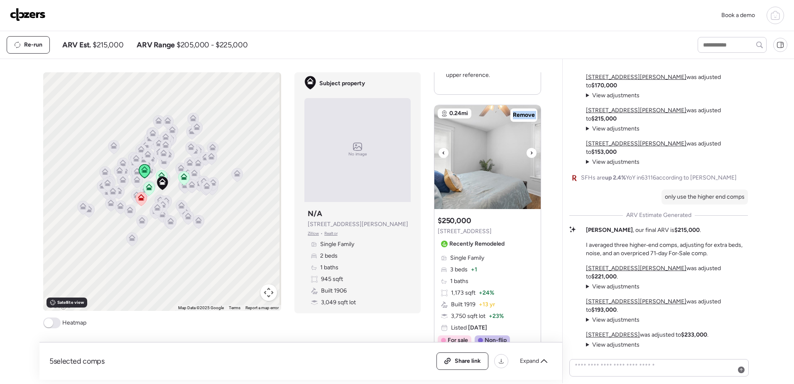
click at [530, 148] on icon at bounding box center [531, 153] width 3 height 10
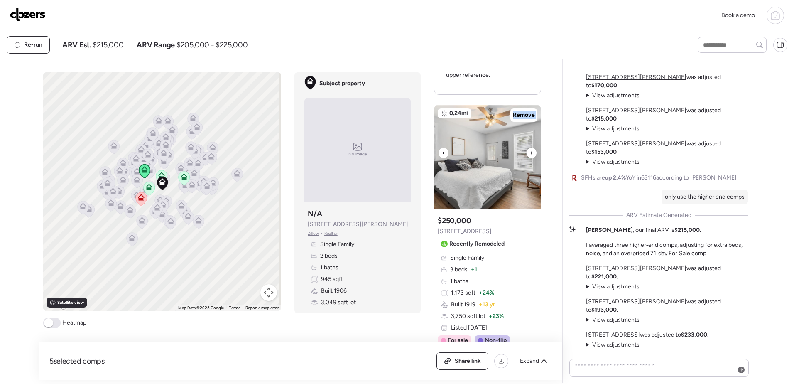
click at [530, 148] on icon at bounding box center [531, 153] width 3 height 10
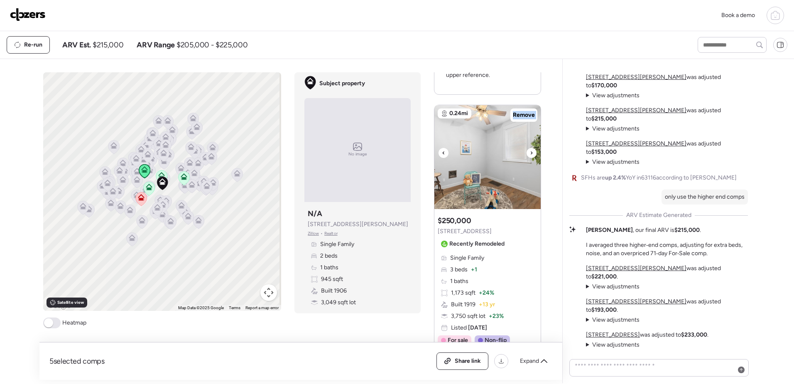
click at [530, 148] on icon at bounding box center [531, 153] width 3 height 10
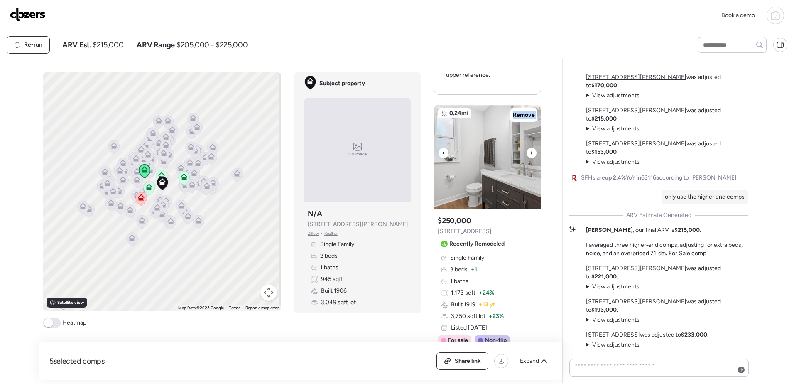
click at [530, 148] on icon at bounding box center [531, 153] width 3 height 10
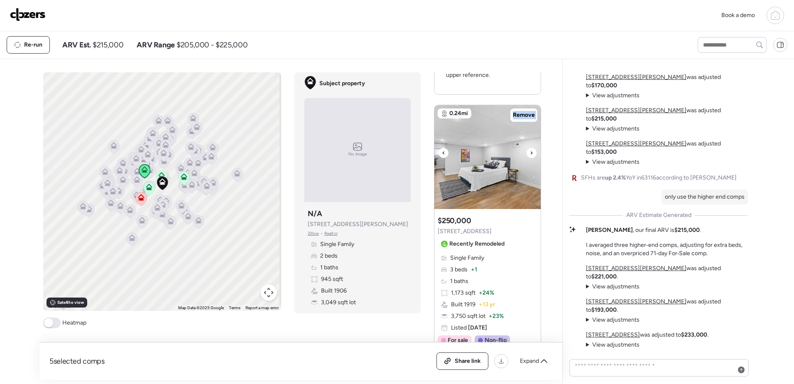
click at [530, 148] on icon at bounding box center [531, 153] width 3 height 10
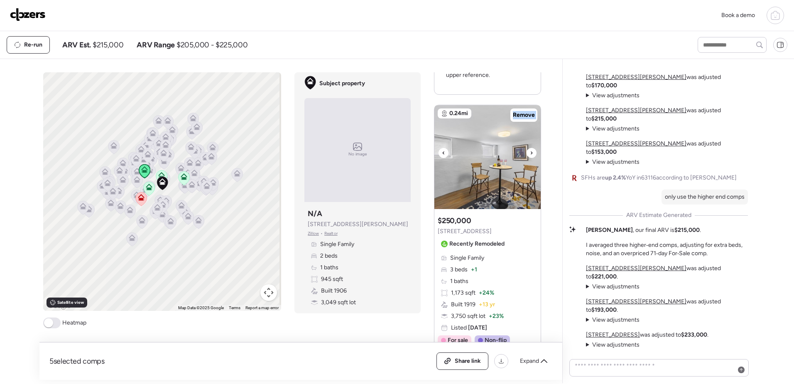
click at [530, 148] on icon at bounding box center [531, 153] width 3 height 10
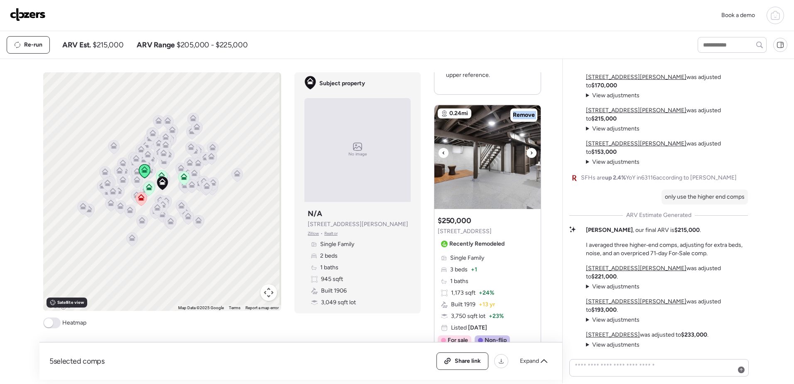
click at [530, 148] on icon at bounding box center [531, 153] width 3 height 10
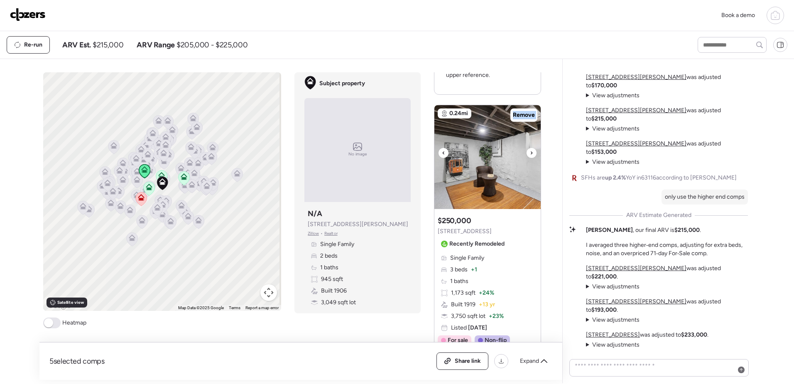
click at [530, 148] on icon at bounding box center [531, 153] width 3 height 10
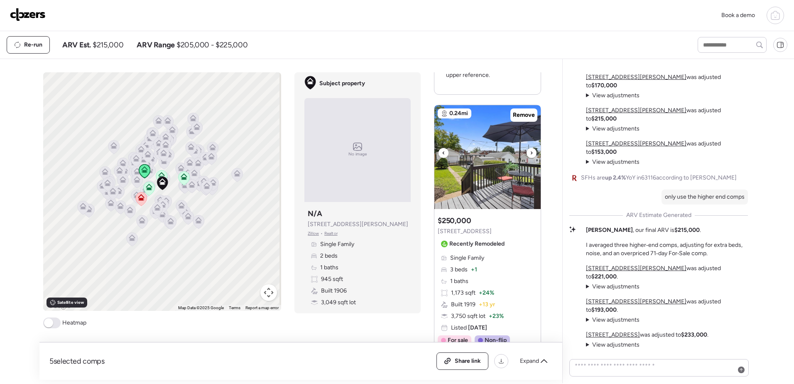
click at [530, 148] on icon at bounding box center [531, 153] width 3 height 10
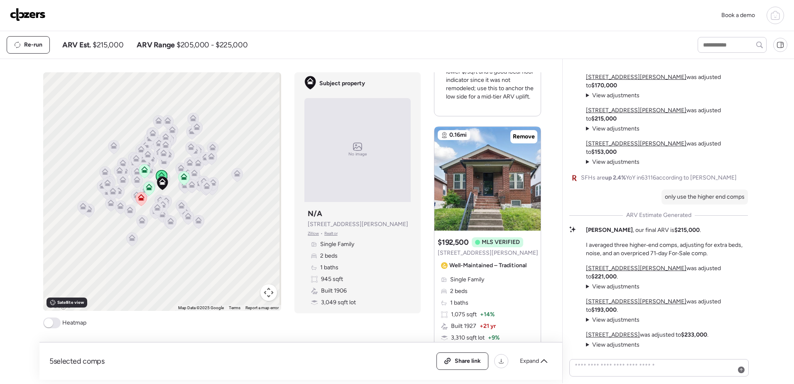
scroll to position [1495, 0]
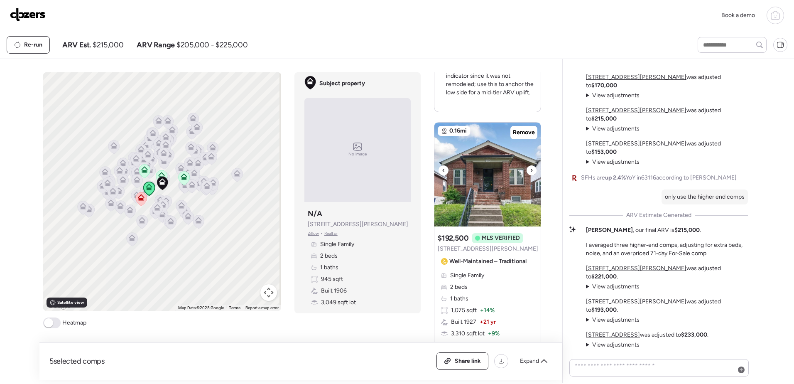
click at [530, 167] on img at bounding box center [487, 174] width 106 height 104
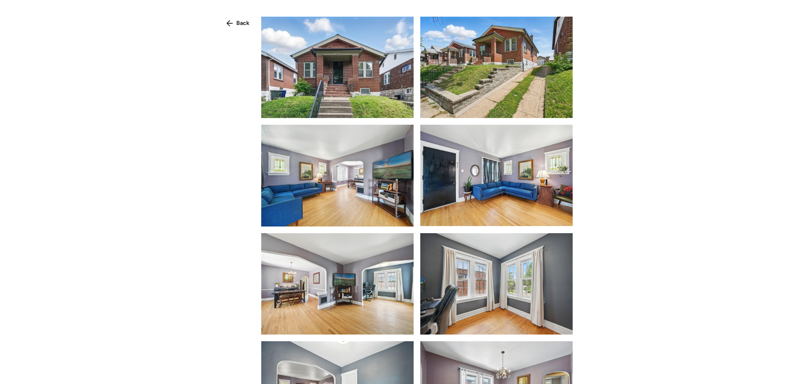
click at [530, 162] on img at bounding box center [496, 175] width 152 height 101
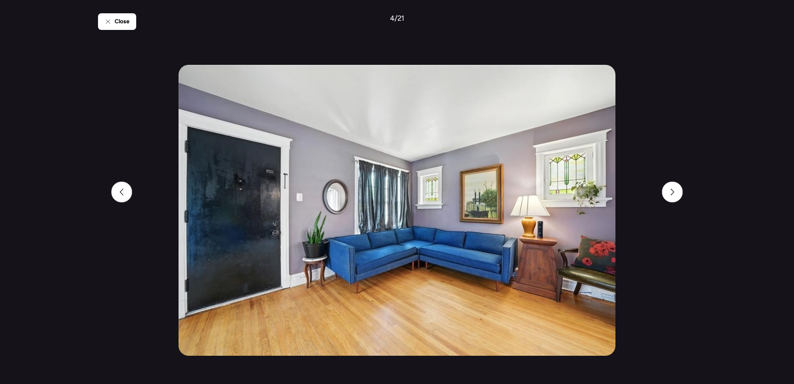
click at [659, 188] on div "Close 4 / 21" at bounding box center [397, 192] width 598 height 384
click at [676, 192] on div at bounding box center [672, 191] width 21 height 21
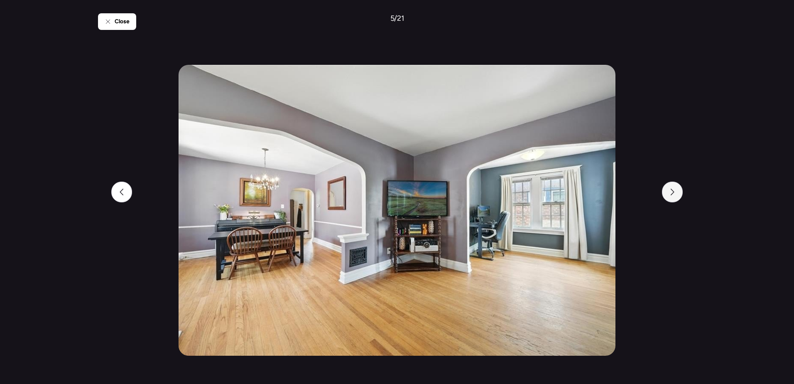
click at [675, 193] on div at bounding box center [672, 191] width 21 height 21
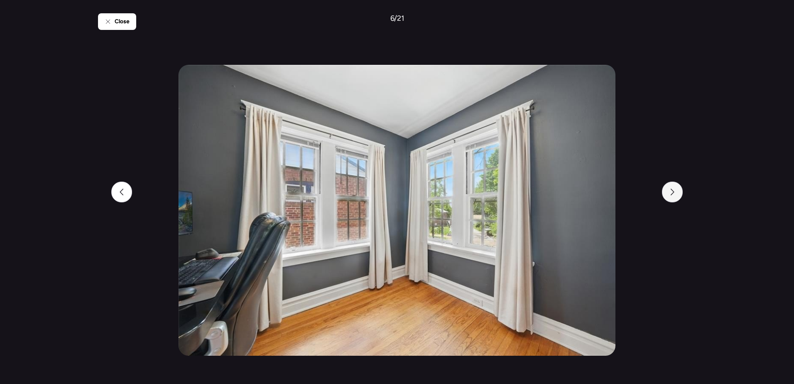
click at [675, 193] on div at bounding box center [672, 191] width 21 height 21
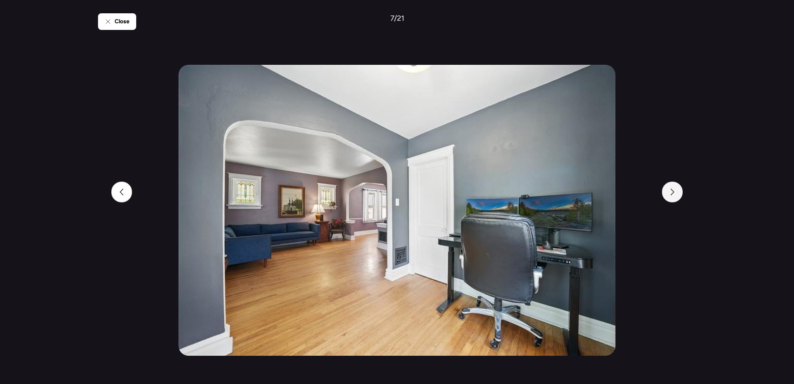
click at [675, 193] on icon at bounding box center [672, 191] width 7 height 7
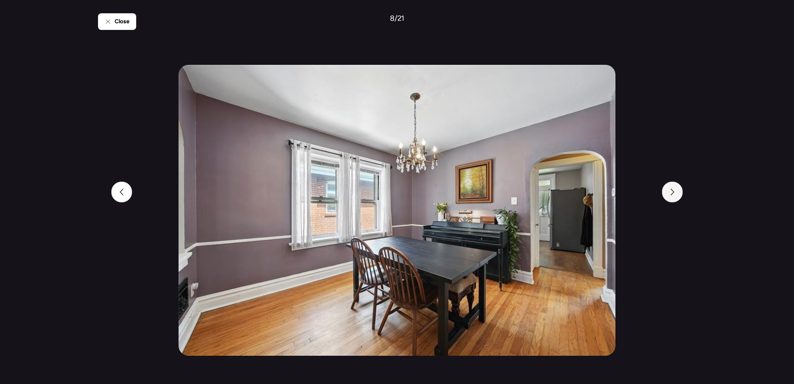
click at [674, 193] on icon at bounding box center [672, 191] width 7 height 7
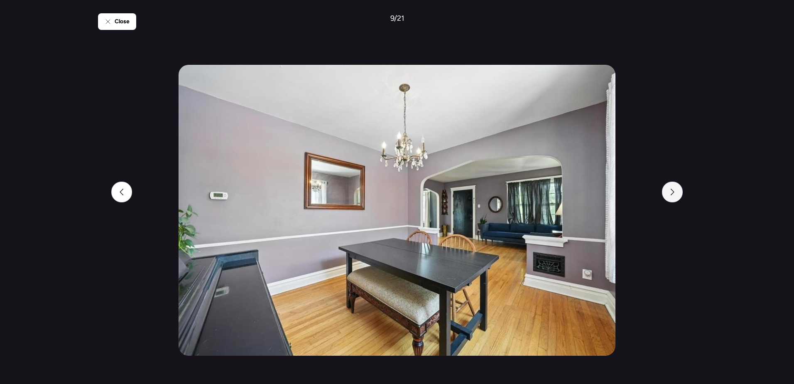
click at [674, 193] on icon at bounding box center [672, 191] width 7 height 7
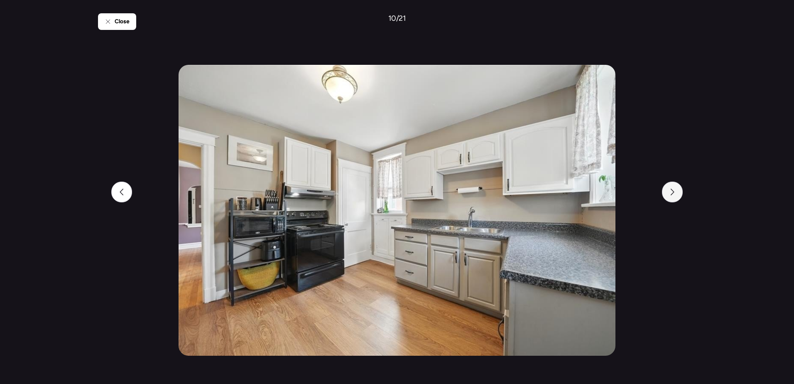
click at [674, 193] on icon at bounding box center [672, 191] width 7 height 7
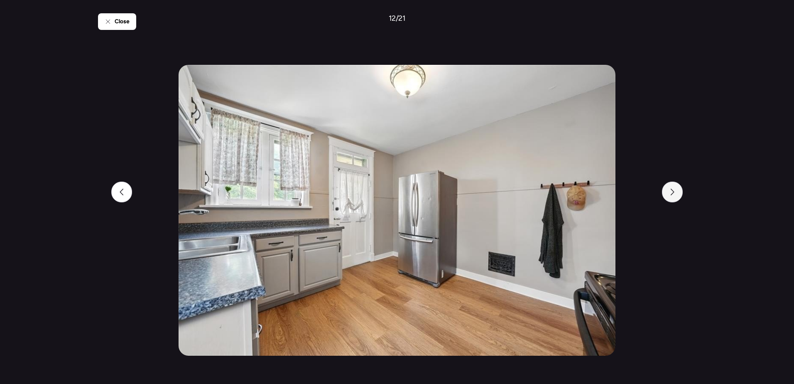
click at [674, 193] on icon at bounding box center [672, 191] width 7 height 7
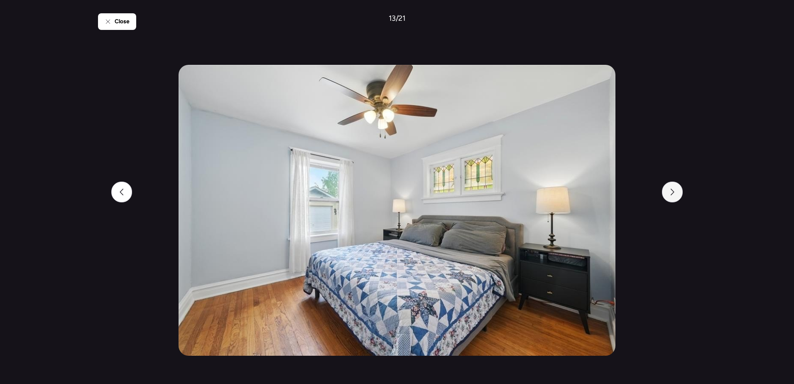
click at [674, 193] on icon at bounding box center [672, 191] width 7 height 7
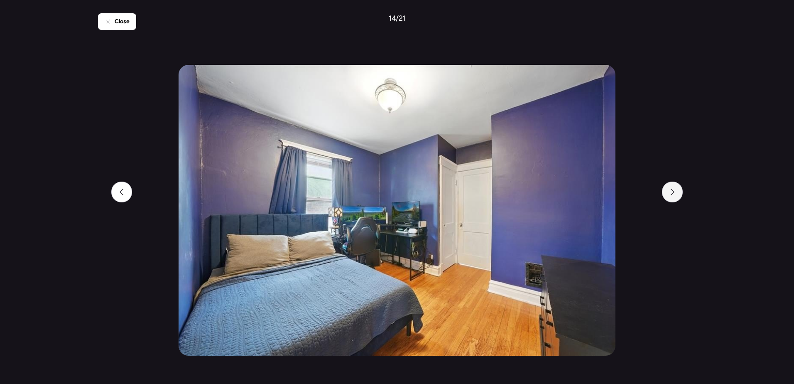
click at [674, 193] on icon at bounding box center [672, 191] width 7 height 7
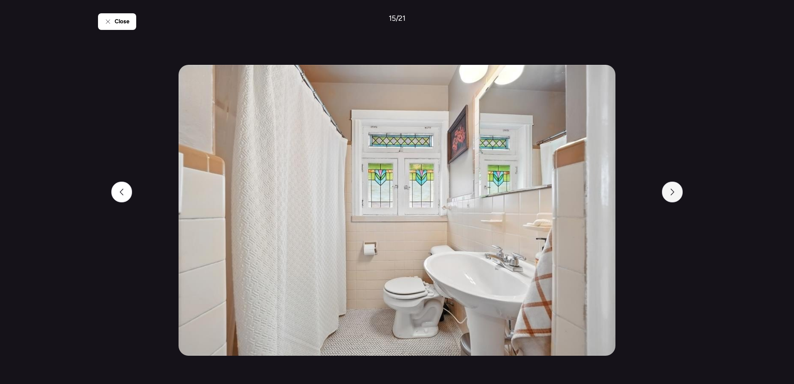
click at [674, 193] on icon at bounding box center [672, 191] width 7 height 7
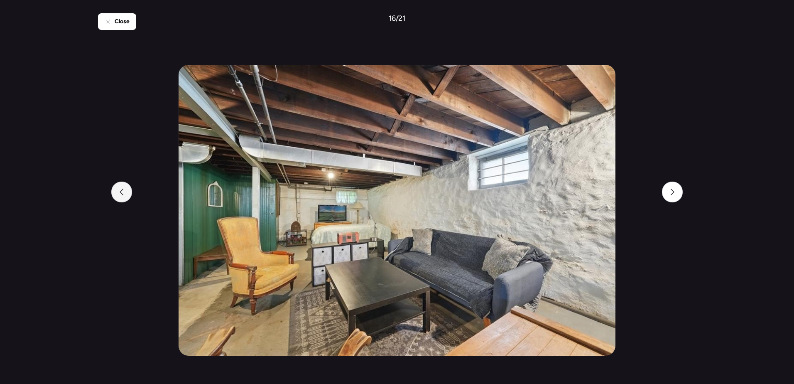
click at [121, 195] on div at bounding box center [121, 191] width 21 height 21
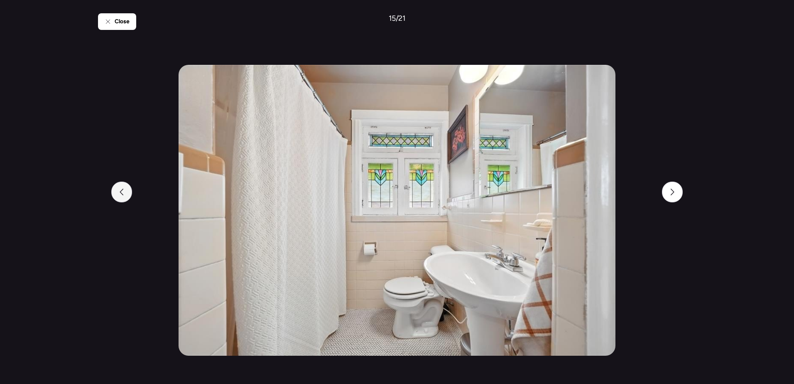
click at [122, 195] on icon at bounding box center [121, 191] width 7 height 7
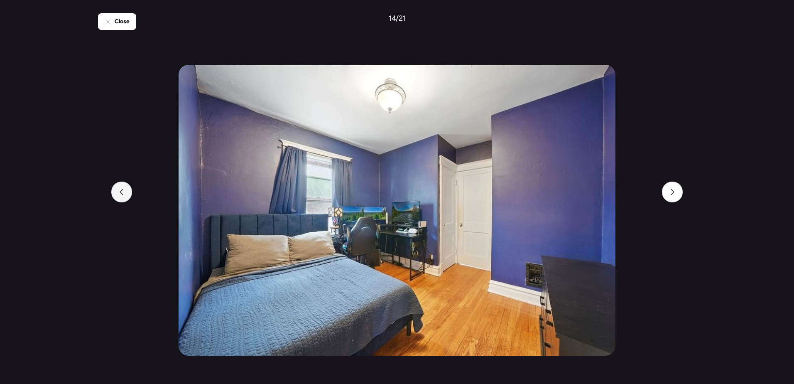
click at [122, 195] on icon at bounding box center [121, 191] width 7 height 7
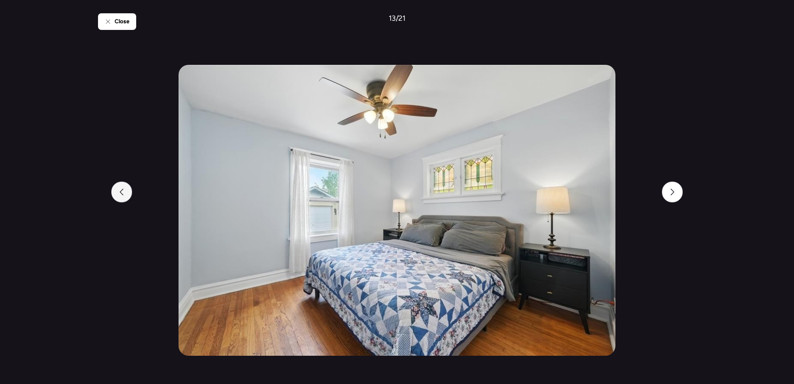
click at [123, 195] on icon at bounding box center [121, 191] width 7 height 7
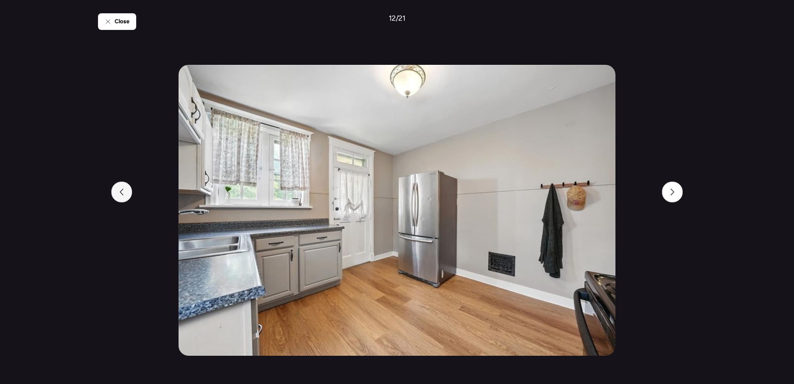
click at [113, 186] on div at bounding box center [121, 191] width 21 height 21
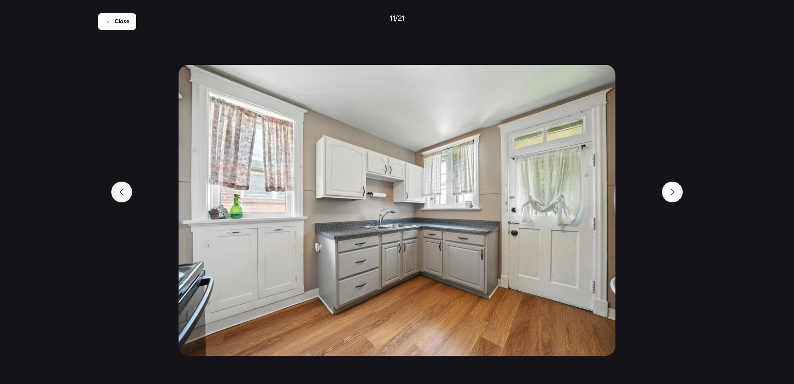
click at [120, 190] on icon at bounding box center [121, 191] width 7 height 7
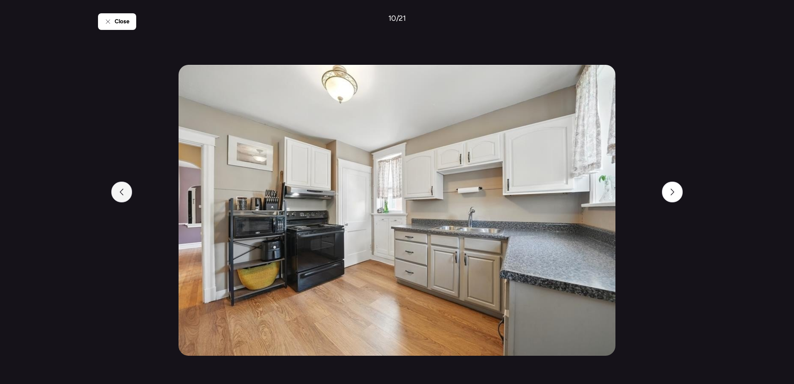
click at [120, 190] on icon at bounding box center [121, 191] width 7 height 7
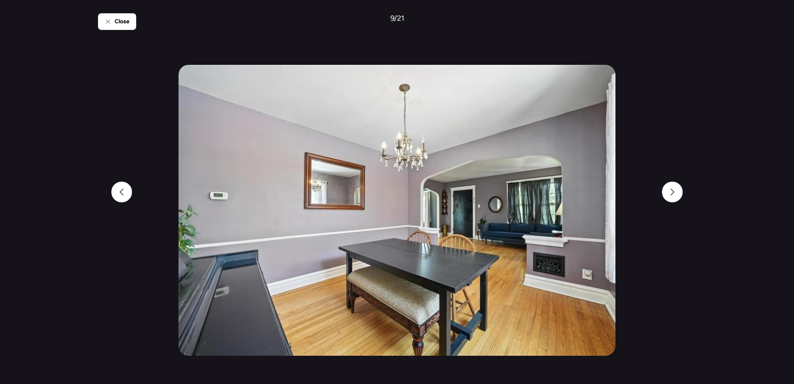
drag, startPoint x: 674, startPoint y: 188, endPoint x: 645, endPoint y: 272, distance: 88.5
click at [674, 188] on div at bounding box center [672, 191] width 21 height 21
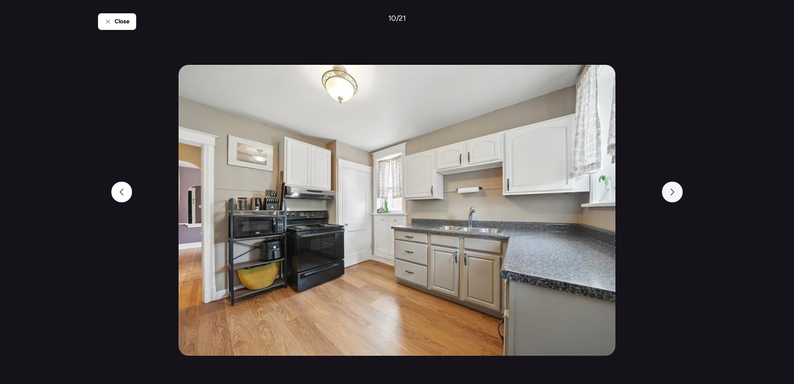
click at [669, 191] on icon at bounding box center [672, 191] width 7 height 7
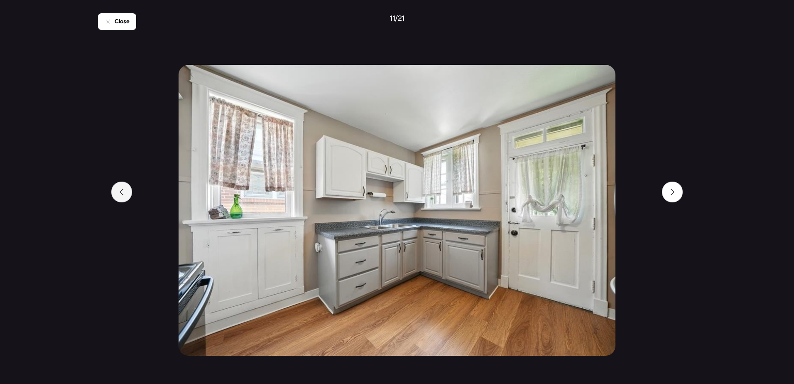
click at [126, 187] on div at bounding box center [121, 191] width 21 height 21
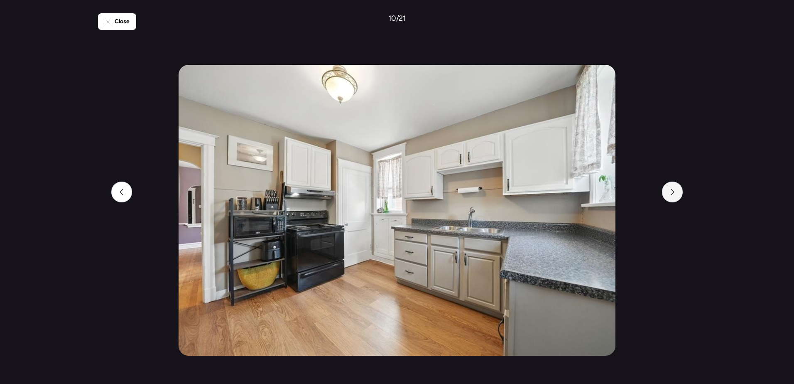
click at [665, 187] on div at bounding box center [672, 191] width 21 height 21
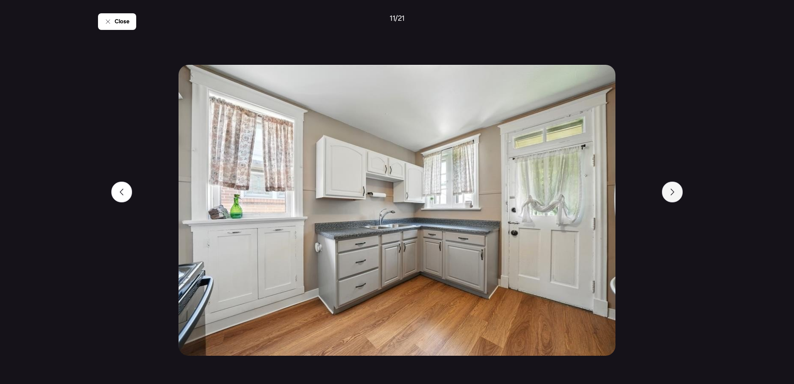
click at [677, 198] on div at bounding box center [672, 191] width 21 height 21
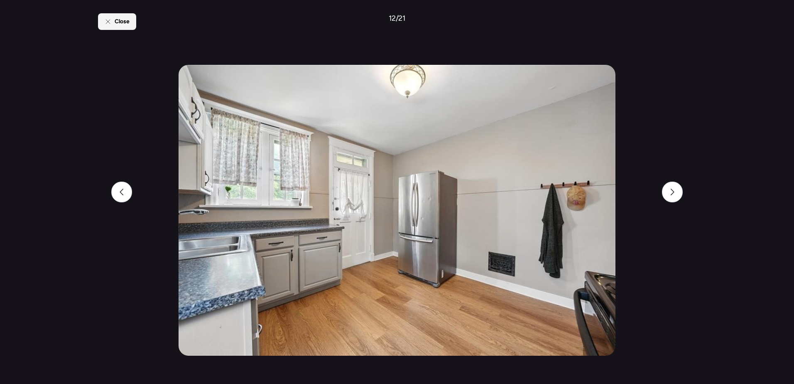
click at [113, 18] on div "Close" at bounding box center [117, 21] width 38 height 17
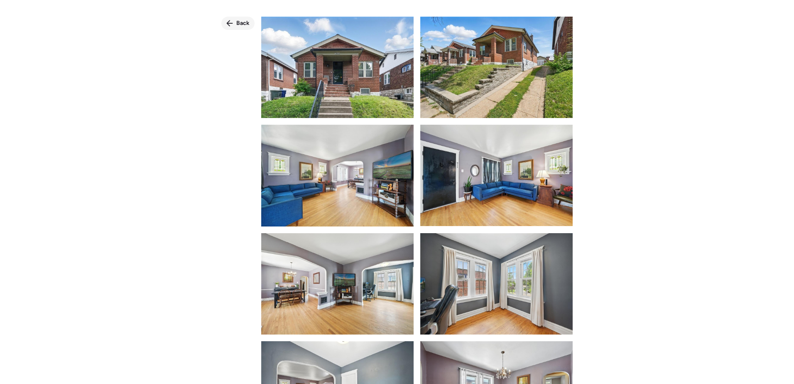
click at [232, 21] on icon at bounding box center [229, 23] width 7 height 7
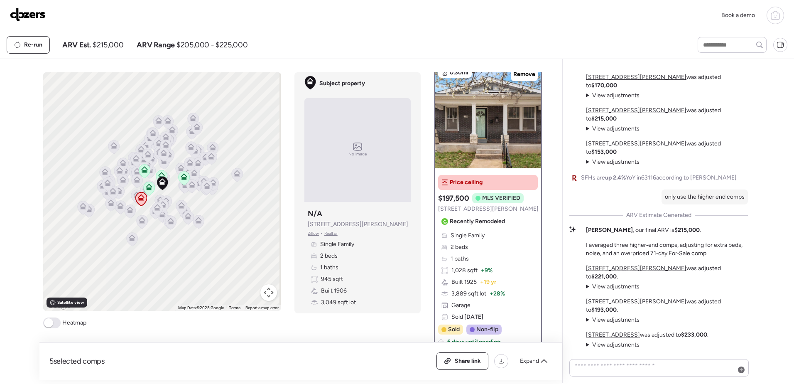
scroll to position [0, 0]
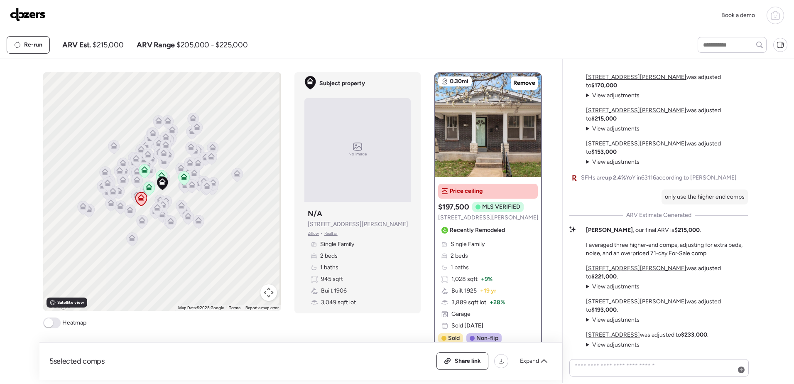
click at [640, 25] on div "Book a demo" at bounding box center [397, 15] width 794 height 31
